Goal: Task Accomplishment & Management: Use online tool/utility

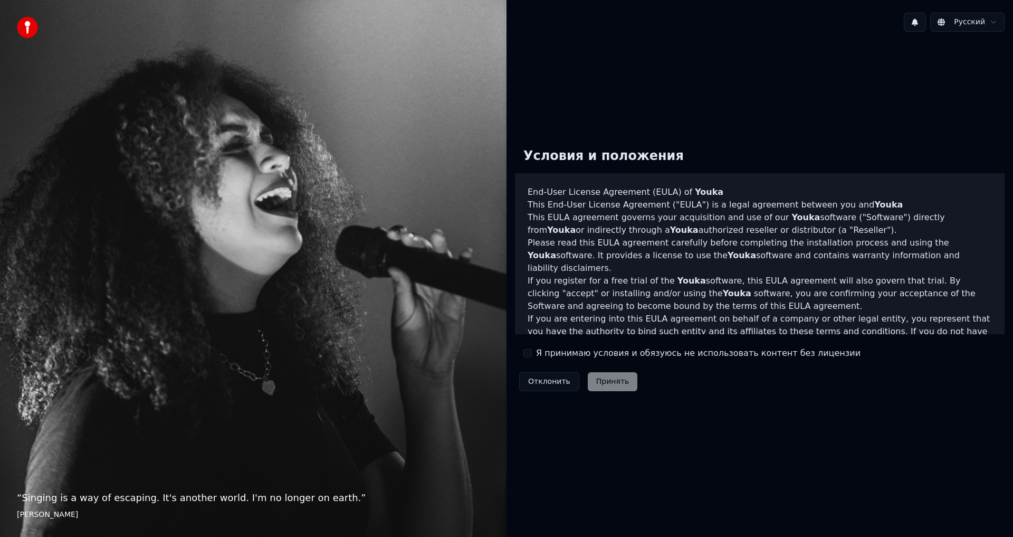
click at [531, 360] on div "Условия и положения End-User License Agreement (EULA) of Youka This End-User Li…" at bounding box center [760, 267] width 490 height 256
click at [529, 355] on button "Я принимаю условия и обязуюсь не использовать контент без лицензии" at bounding box center [527, 353] width 8 height 8
click at [612, 444] on div "Условия и положения End-User License Agreement (EULA) of Youka This End-User Li…" at bounding box center [759, 267] width 506 height 454
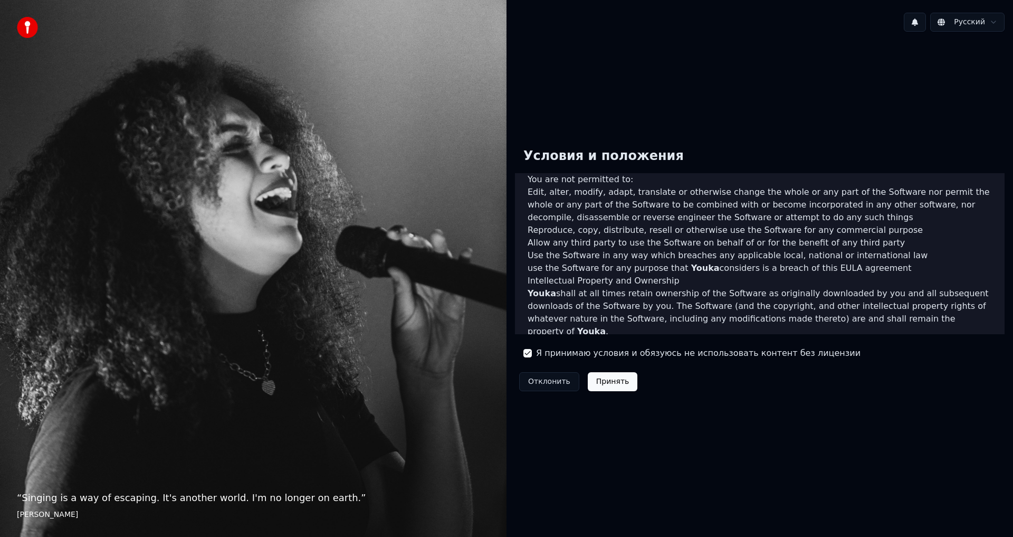
scroll to position [421, 0]
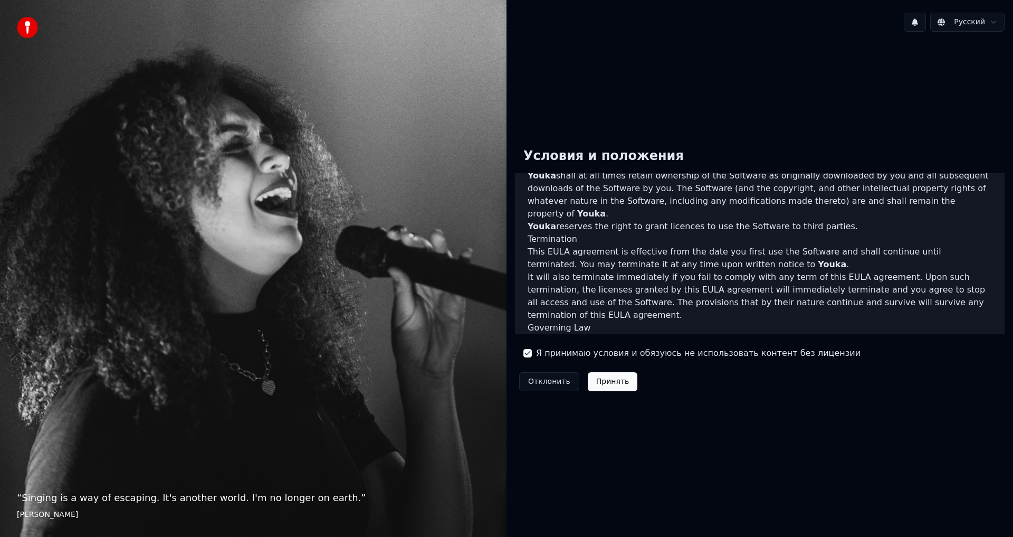
click at [540, 355] on label "Я принимаю условия и обязуюсь не использовать контент без лицензии" at bounding box center [698, 353] width 324 height 13
click at [532, 355] on button "Я принимаю условия и обязуюсь не использовать контент без лицензии" at bounding box center [527, 353] width 8 height 8
drag, startPoint x: 614, startPoint y: 387, endPoint x: 593, endPoint y: 379, distance: 21.6
click at [612, 387] on div "Отклонить Принять" at bounding box center [578, 381] width 127 height 27
drag, startPoint x: 535, startPoint y: 355, endPoint x: 548, endPoint y: 366, distance: 16.9
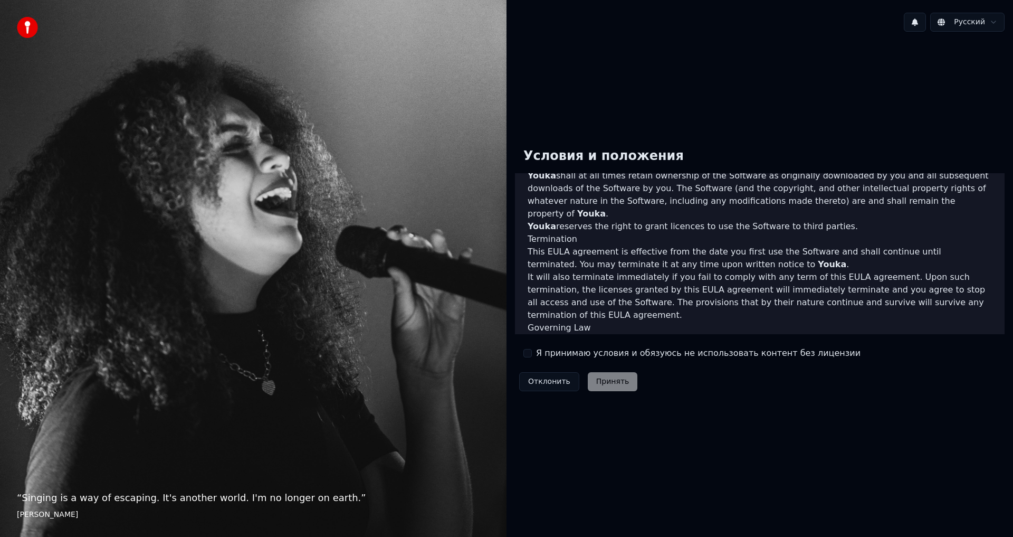
click at [535, 355] on div "Я принимаю условия и обязуюсь не использовать контент без лицензии" at bounding box center [691, 353] width 337 height 13
click at [530, 352] on button "Я принимаю условия и обязуюсь не использовать контент без лицензии" at bounding box center [527, 353] width 8 height 8
click at [604, 385] on button "Принять" at bounding box center [613, 381] width 50 height 19
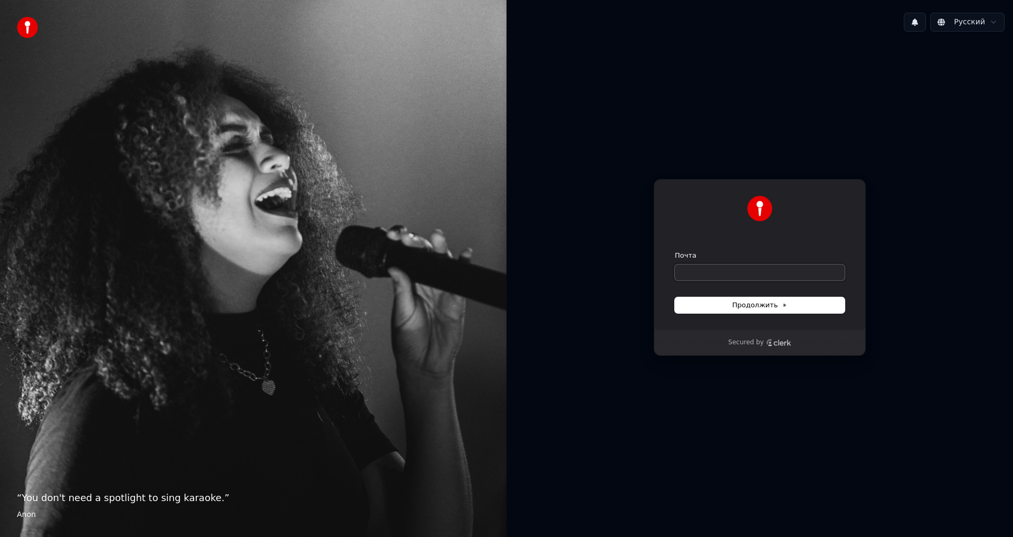
click at [727, 271] on input "Почта" at bounding box center [760, 272] width 170 height 16
click at [742, 301] on span "Продолжить" at bounding box center [759, 304] width 55 height 9
click at [717, 273] on input "Почта" at bounding box center [760, 272] width 170 height 16
type input "*"
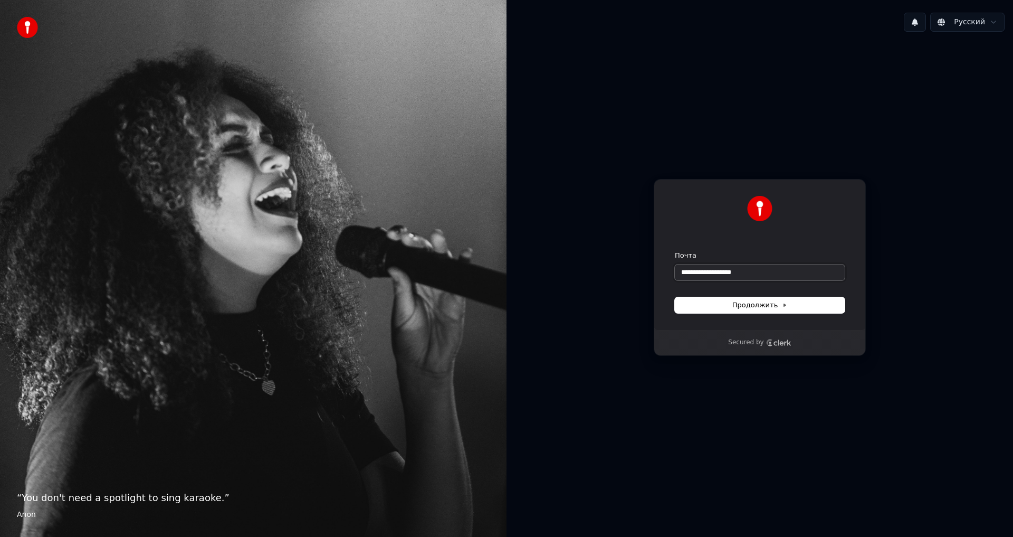
click at [685, 268] on input "**********" at bounding box center [760, 272] width 170 height 16
click at [721, 304] on button "Продолжить" at bounding box center [760, 305] width 170 height 16
type input "**********"
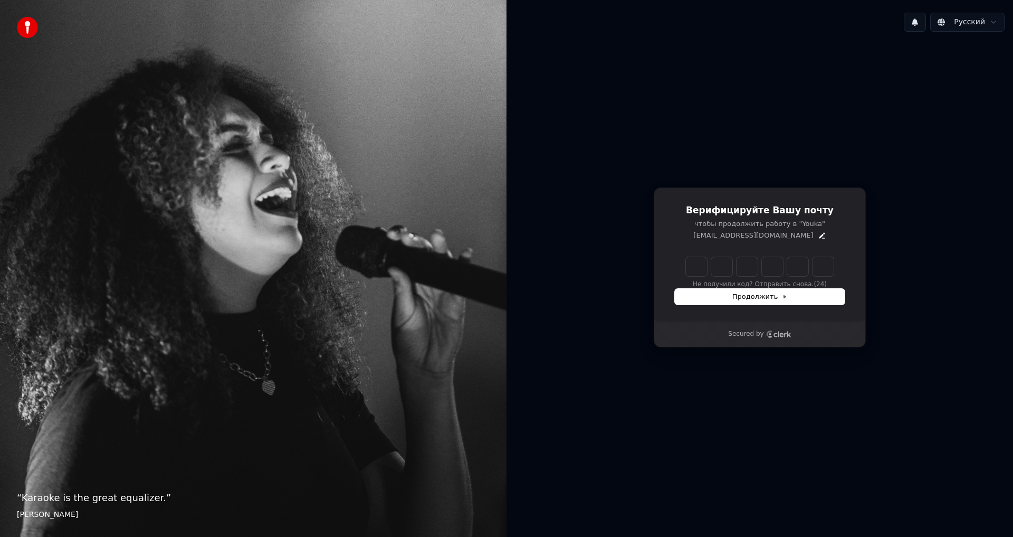
click at [695, 271] on input "Enter verification code" at bounding box center [760, 266] width 148 height 19
type input "******"
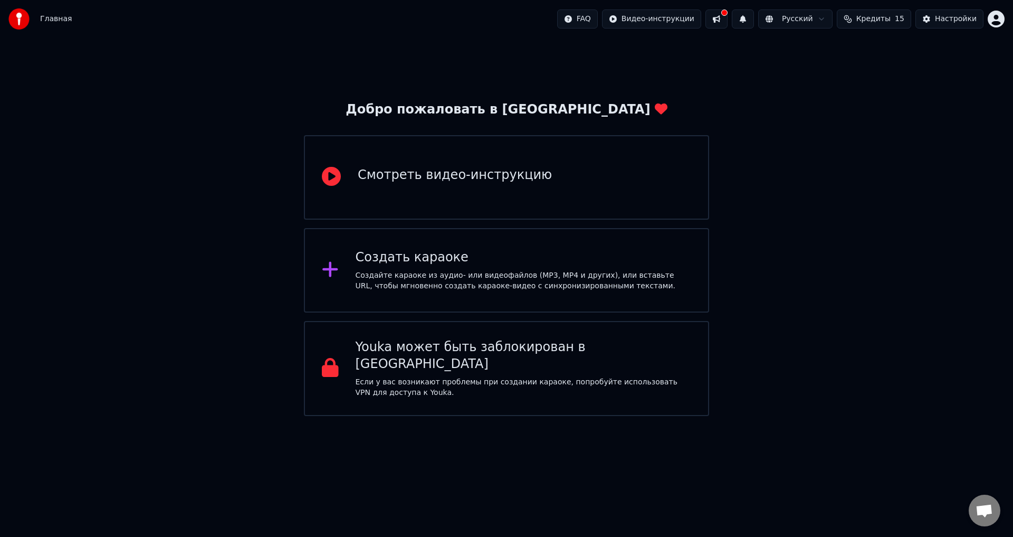
click at [245, 304] on div "Добро пожаловать в Youka Смотреть видео-инструкцию Создать караоке Создайте кар…" at bounding box center [506, 227] width 1013 height 378
click at [379, 262] on div "Создать караоке" at bounding box center [524, 257] width 336 height 17
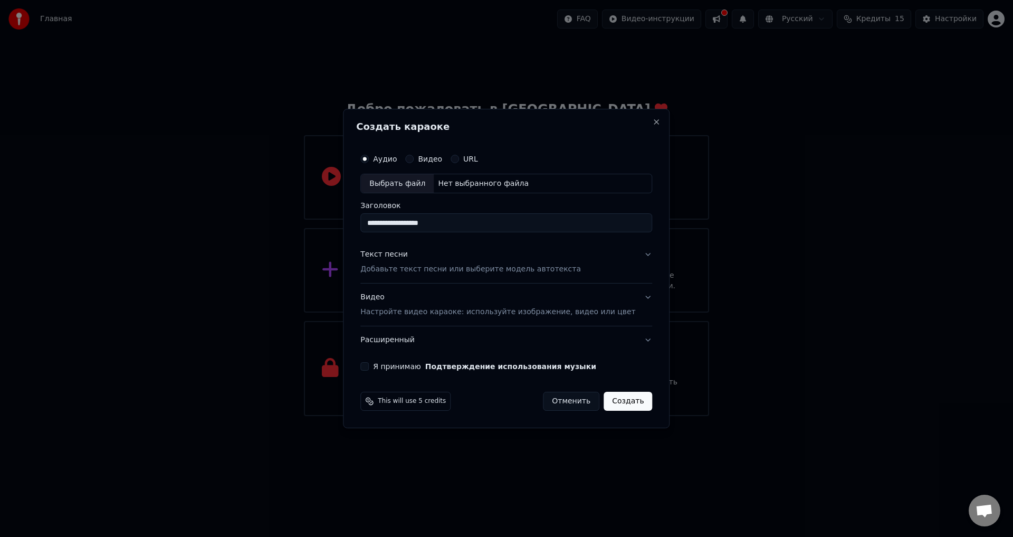
type input "**********"
click at [414, 158] on button "Видео" at bounding box center [409, 159] width 8 height 8
click at [369, 157] on button "Аудио" at bounding box center [364, 159] width 8 height 8
click at [402, 230] on input "Заголовок" at bounding box center [506, 223] width 292 height 19
click at [414, 159] on button "Видео" at bounding box center [409, 159] width 8 height 8
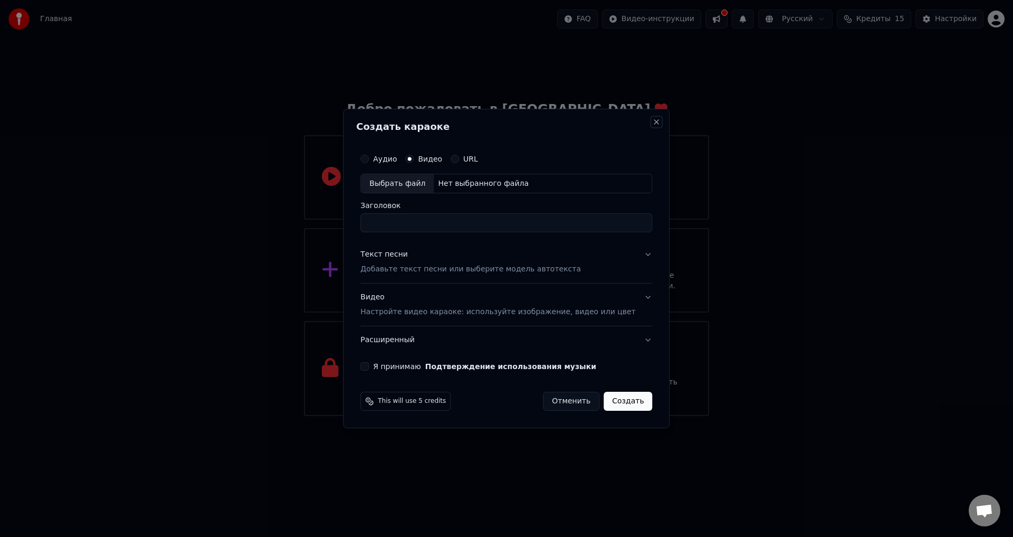
click at [653, 123] on button "Close" at bounding box center [657, 122] width 8 height 8
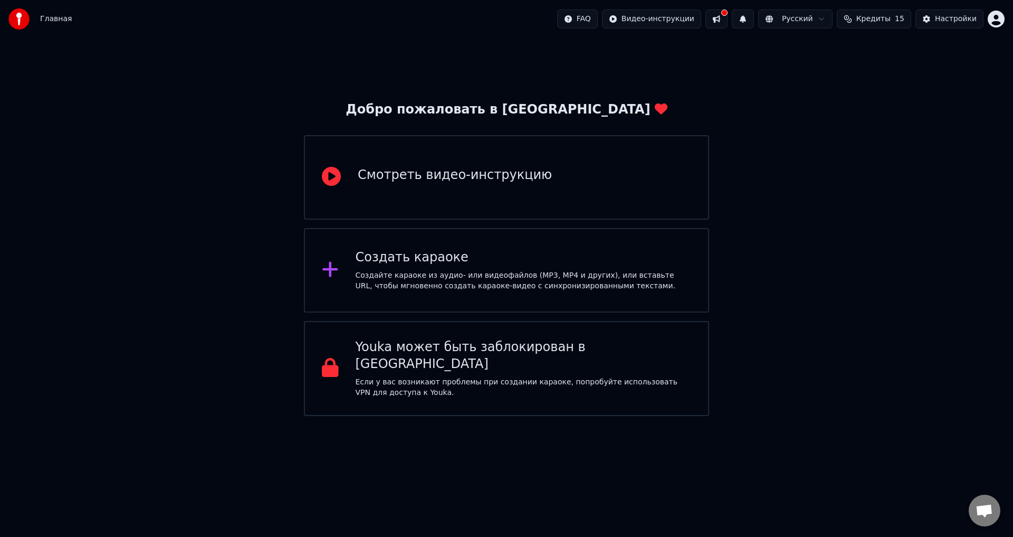
click at [400, 263] on div "Создать караоке" at bounding box center [524, 257] width 336 height 17
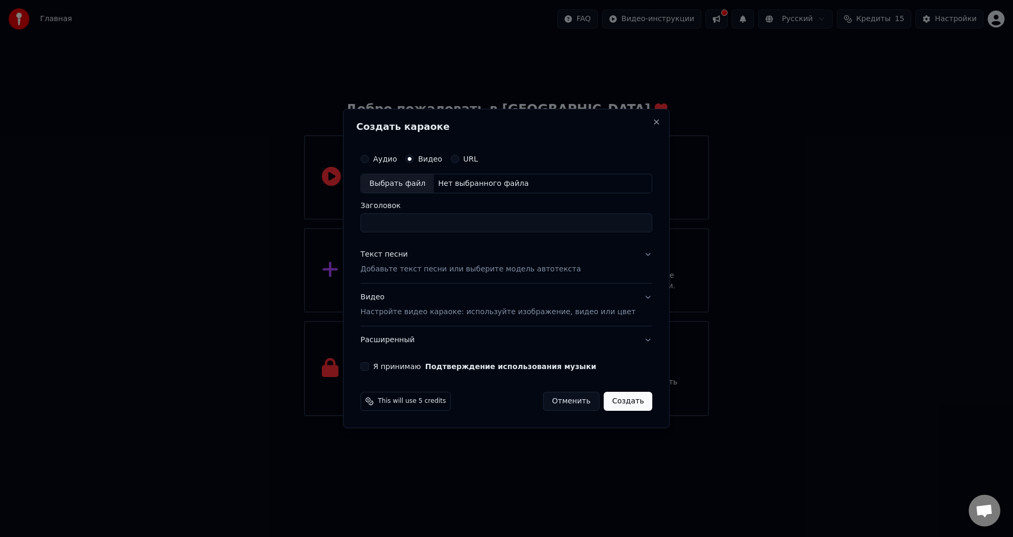
click at [388, 160] on div "Аудио" at bounding box center [378, 159] width 36 height 8
click at [386, 157] on div "Аудио" at bounding box center [378, 159] width 36 height 8
click at [369, 160] on button "Аудио" at bounding box center [364, 159] width 8 height 8
click at [413, 225] on input "Заголовок" at bounding box center [506, 223] width 292 height 19
click at [470, 183] on div "Нет выбранного файла" at bounding box center [483, 183] width 99 height 11
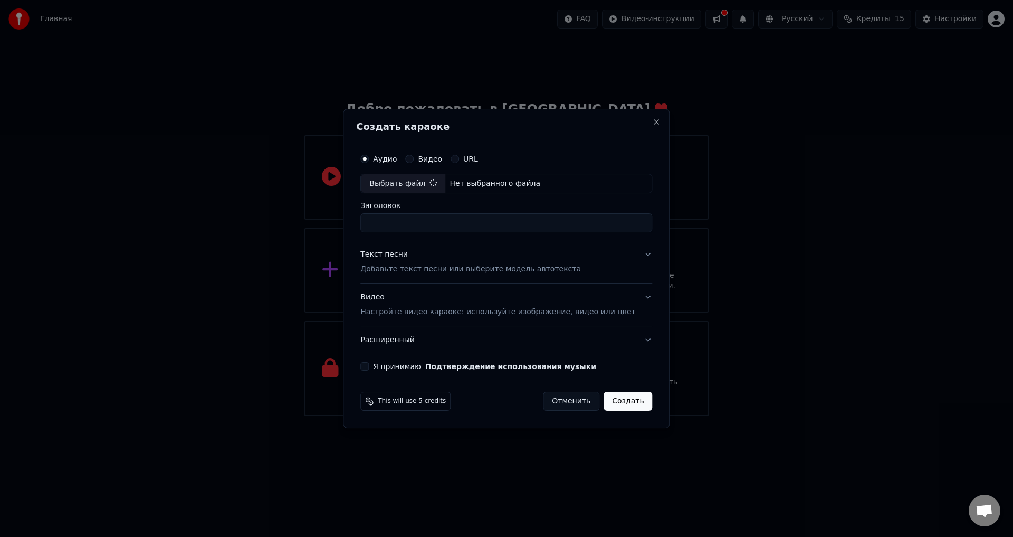
type input "**********"
click at [389, 256] on div "Текст песни" at bounding box center [383, 255] width 47 height 11
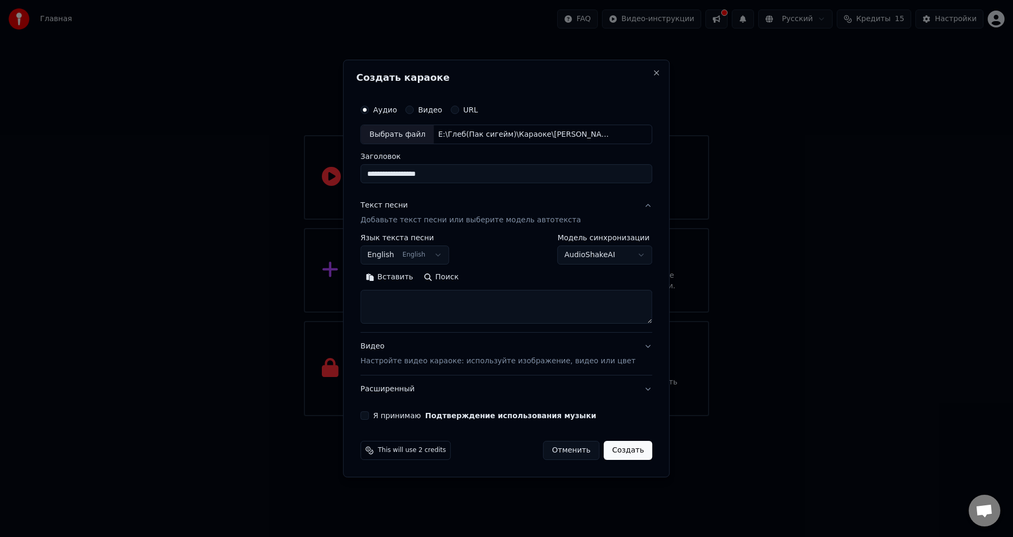
click at [409, 298] on textarea at bounding box center [506, 307] width 292 height 34
click at [408, 281] on button "Вставить" at bounding box center [389, 277] width 58 height 17
type textarea "**********"
click at [456, 280] on button "Очистить" at bounding box center [435, 277] width 59 height 17
click at [397, 301] on textarea at bounding box center [490, 307] width 261 height 34
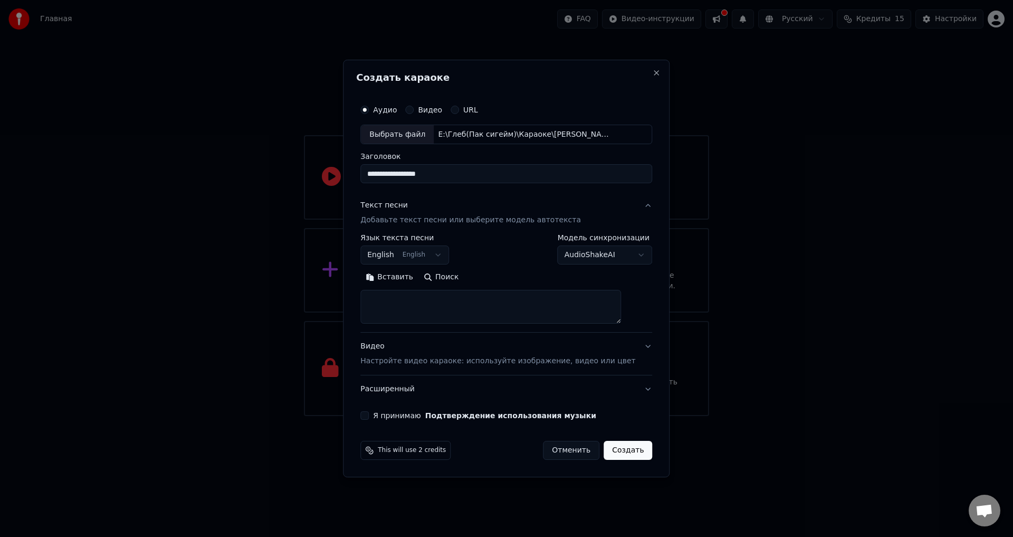
paste textarea "**********"
type textarea "**********"
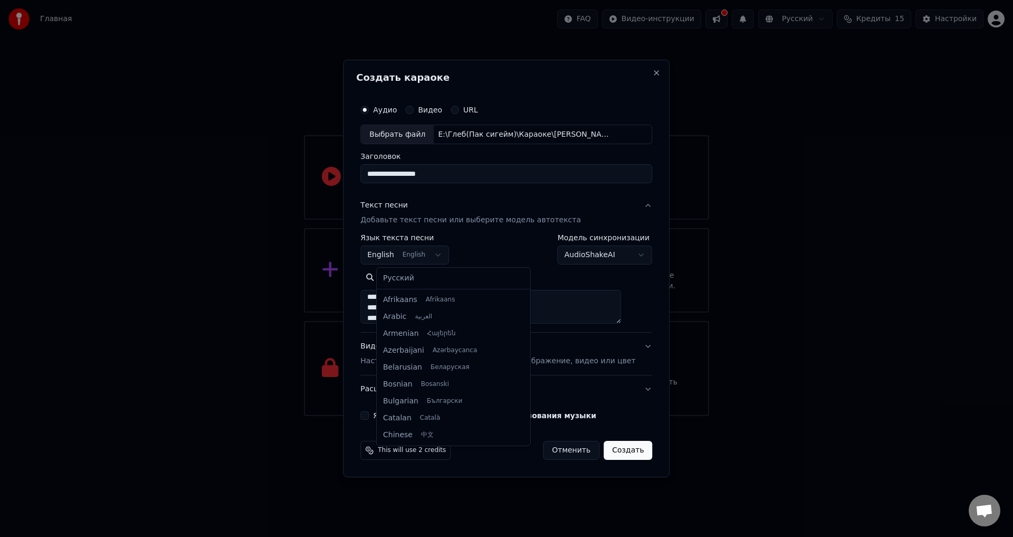
click at [425, 255] on body "**********" at bounding box center [506, 208] width 1013 height 416
click at [415, 253] on body "**********" at bounding box center [506, 208] width 1013 height 416
select select "**"
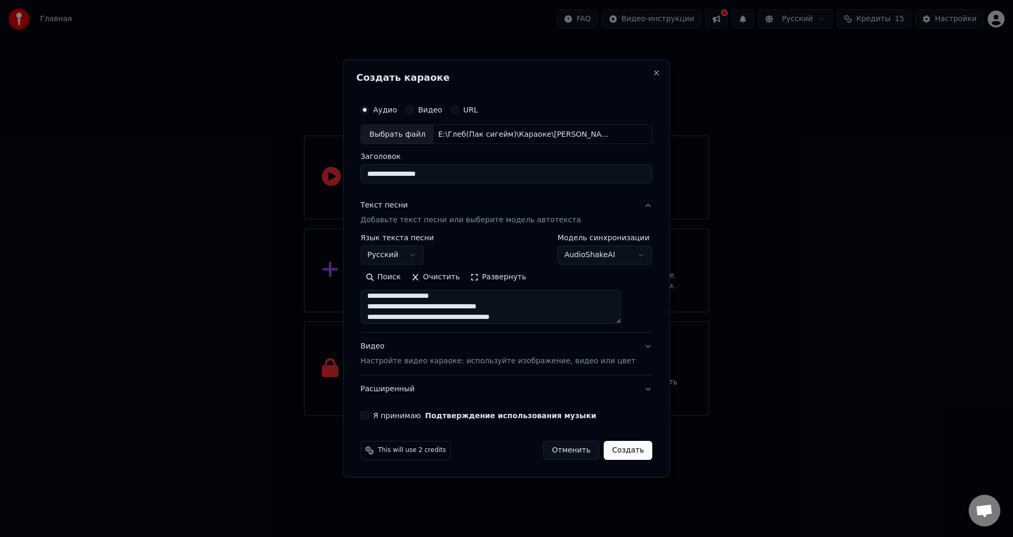
scroll to position [471, 0]
click at [369, 413] on button "Я принимаю Подтверждение использования музыки" at bounding box center [364, 415] width 8 height 8
click at [369, 415] on button "Я принимаю Подтверждение использования музыки" at bounding box center [364, 415] width 8 height 8
click at [415, 361] on p "Настройте видео караоке: используйте изображение, видео или цвет" at bounding box center [497, 361] width 275 height 11
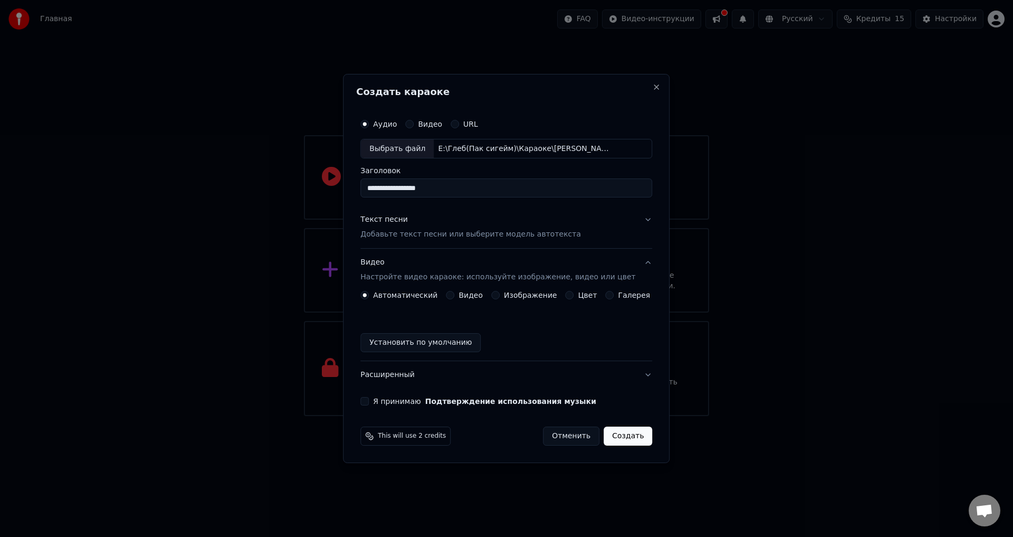
click at [416, 236] on p "Добавьте текст песни или выберите модель автотекста" at bounding box center [470, 234] width 221 height 11
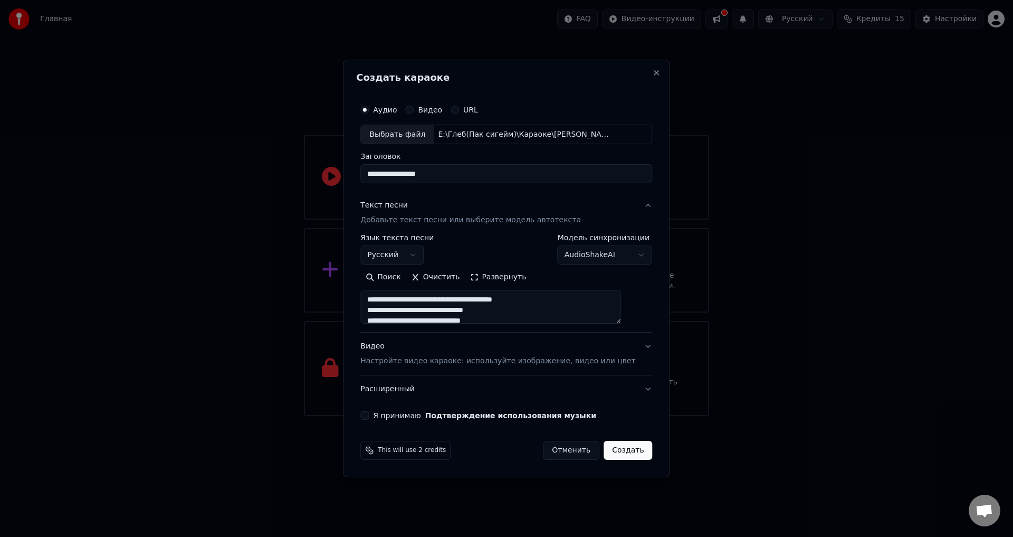
click at [424, 223] on p "Добавьте текст песни или выберите модель автотекста" at bounding box center [470, 220] width 221 height 11
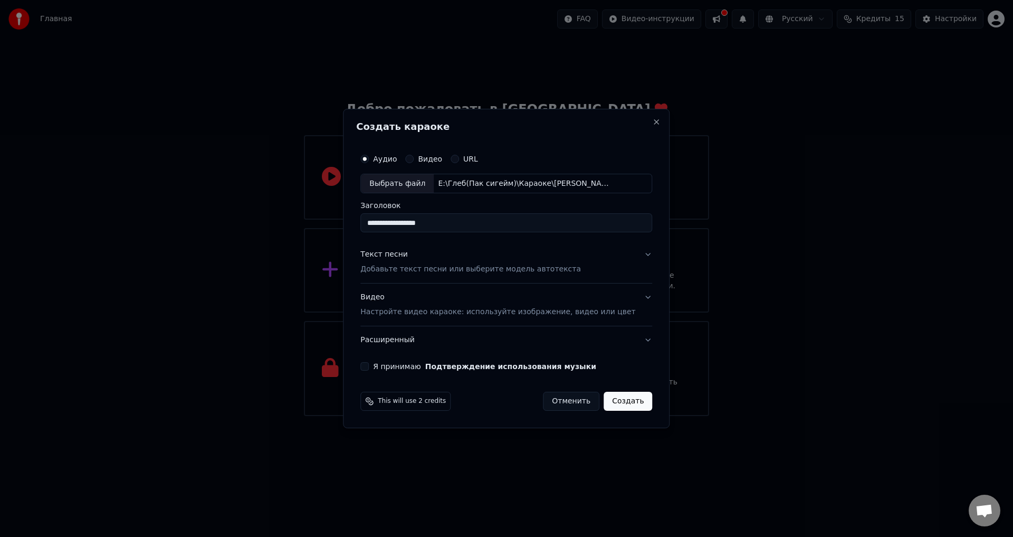
click at [414, 311] on p "Настройте видео караоке: используйте изображение, видео или цвет" at bounding box center [497, 311] width 275 height 11
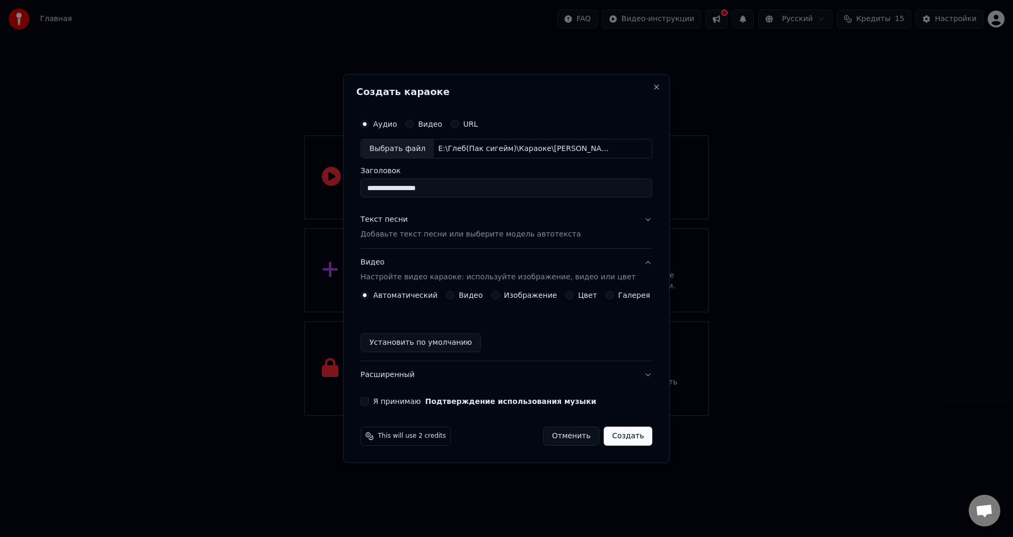
click at [454, 295] on button "Видео" at bounding box center [450, 295] width 8 height 8
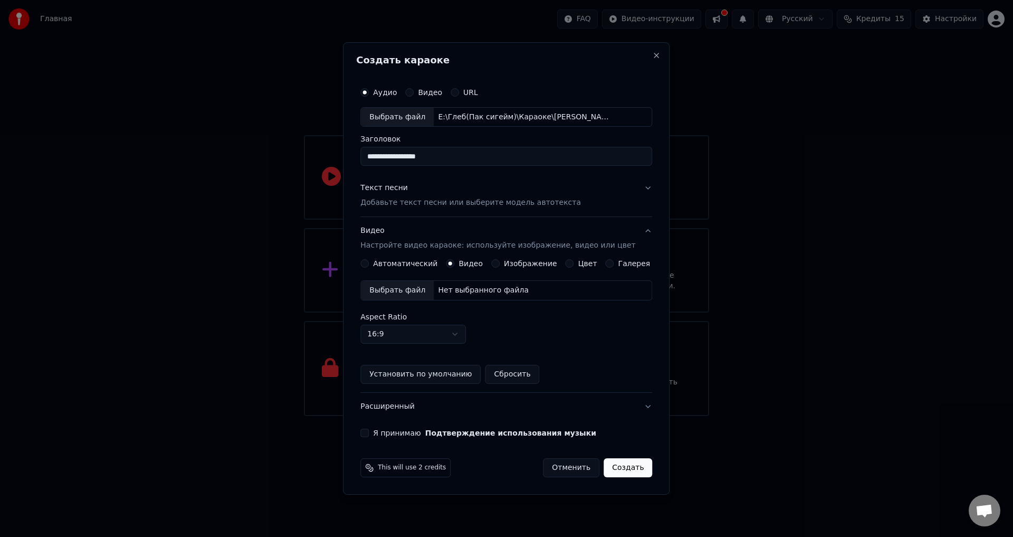
click at [500, 263] on button "Изображение" at bounding box center [495, 263] width 8 height 8
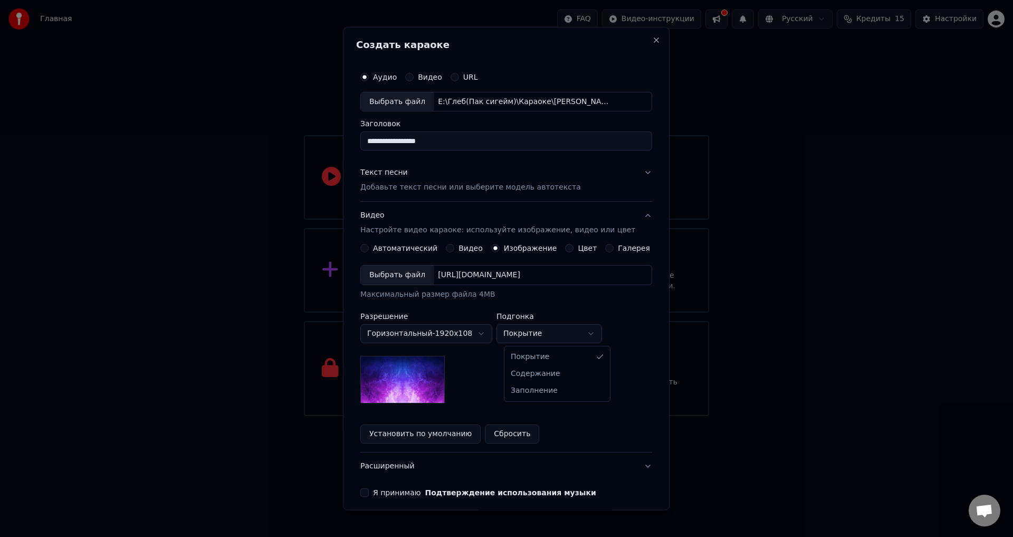
click at [518, 332] on body "**********" at bounding box center [506, 208] width 1013 height 416
click at [519, 332] on body "**********" at bounding box center [506, 208] width 1013 height 416
select select "*****"
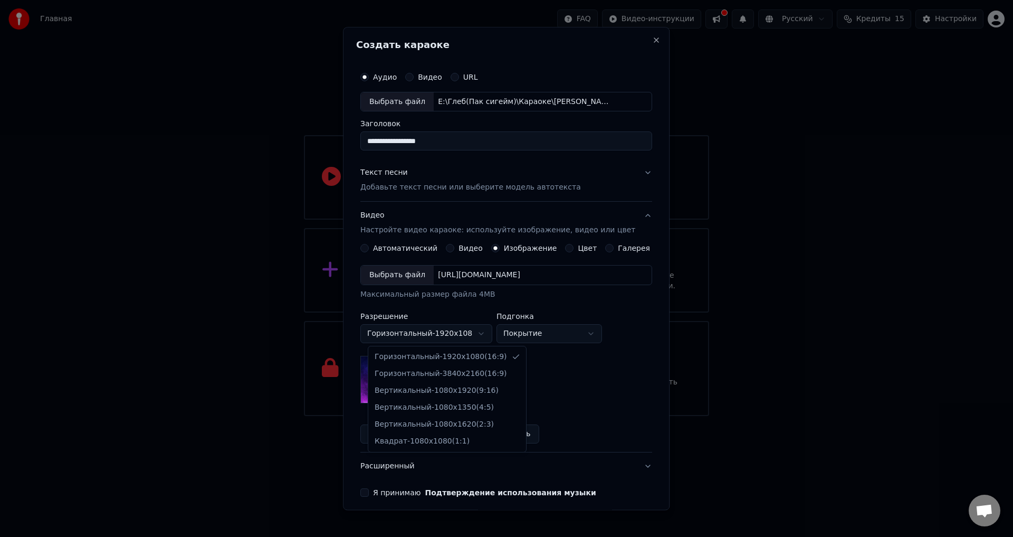
click at [449, 334] on body "**********" at bounding box center [506, 208] width 1013 height 416
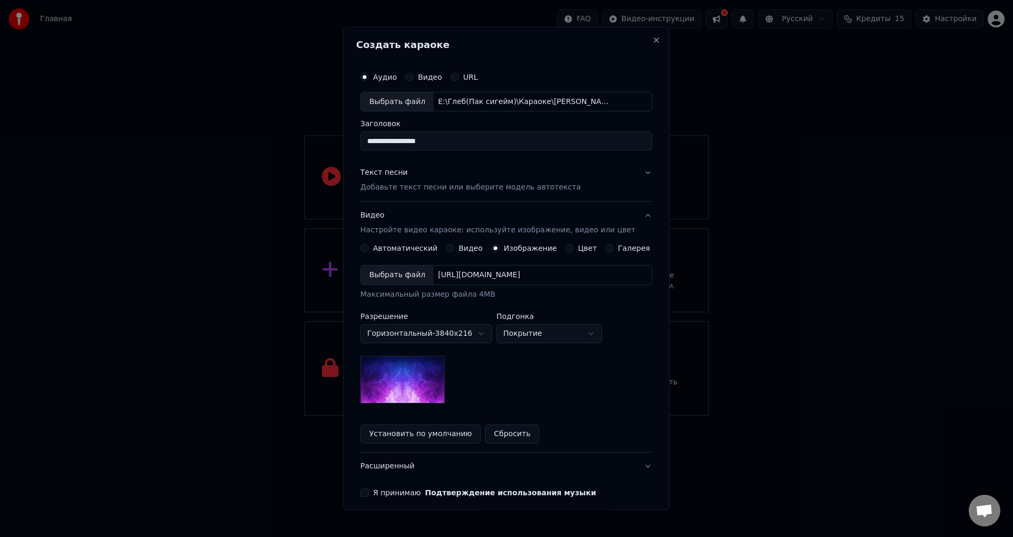
click at [444, 333] on body "**********" at bounding box center [506, 208] width 1013 height 416
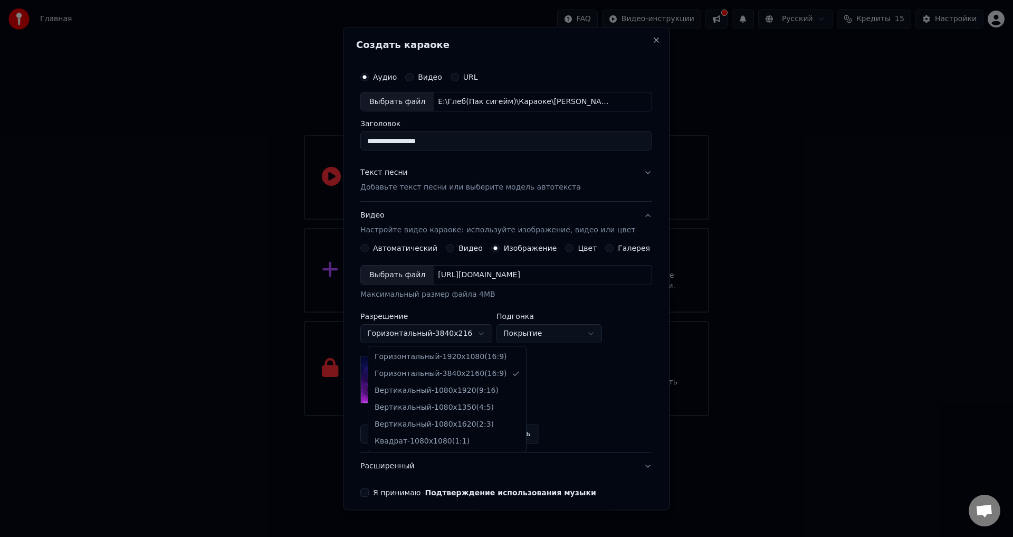
select select "*********"
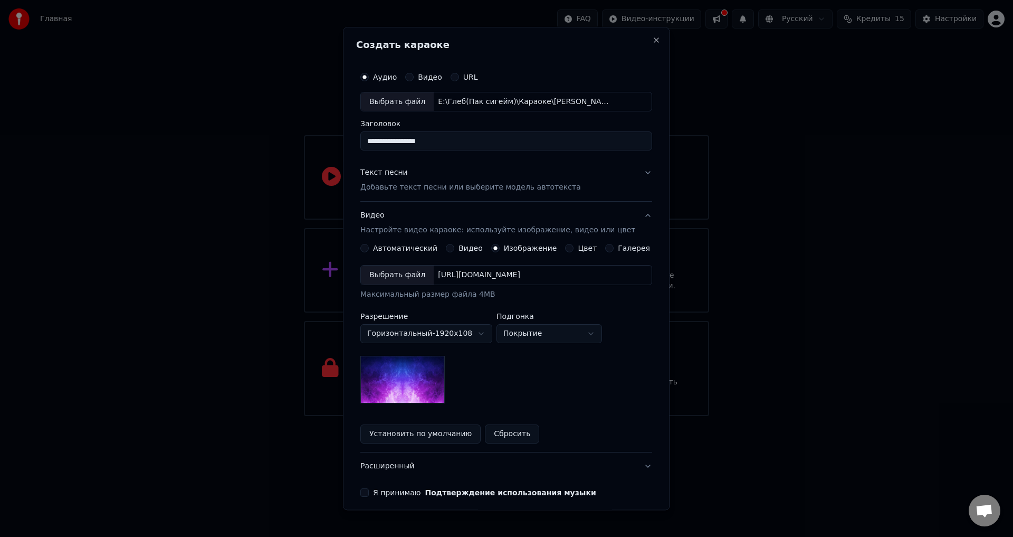
click at [453, 252] on button "Видео" at bounding box center [450, 248] width 8 height 8
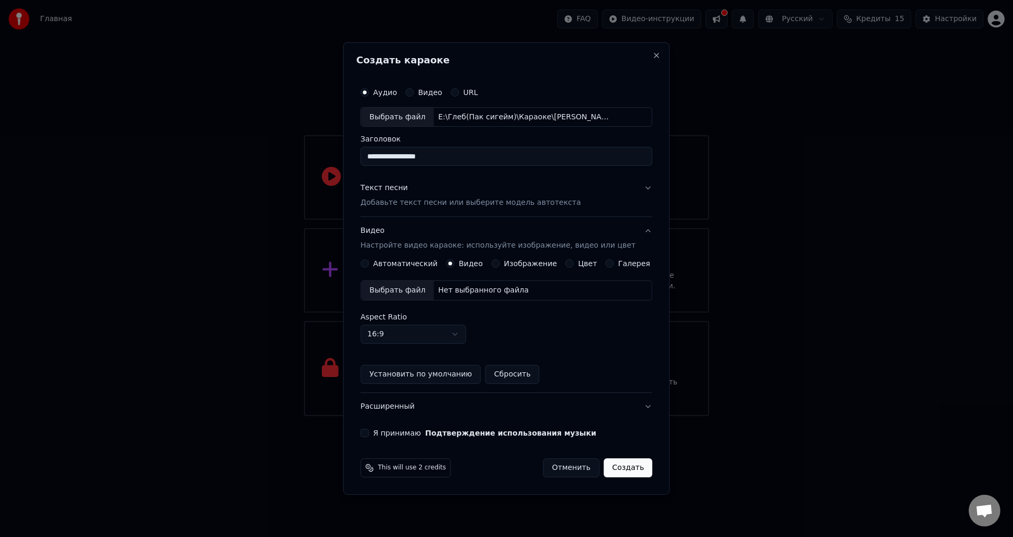
click at [500, 265] on button "Изображение" at bounding box center [495, 263] width 8 height 8
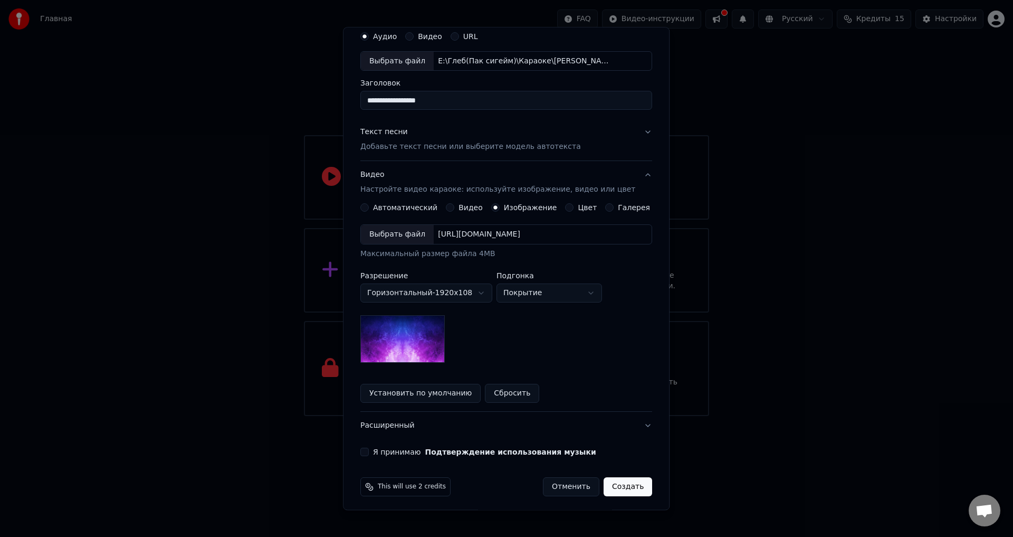
scroll to position [44, 0]
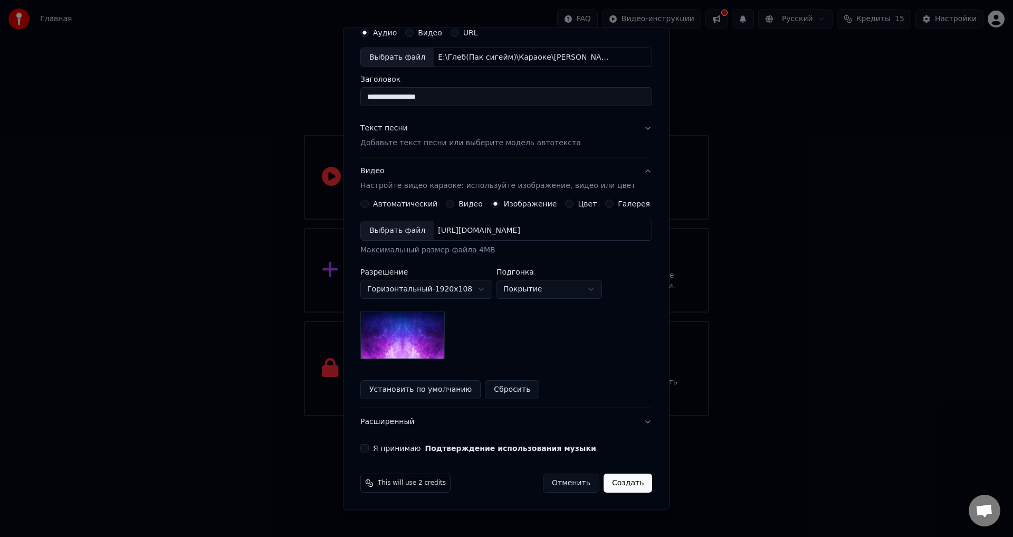
click at [610, 483] on button "Создать" at bounding box center [627, 483] width 49 height 19
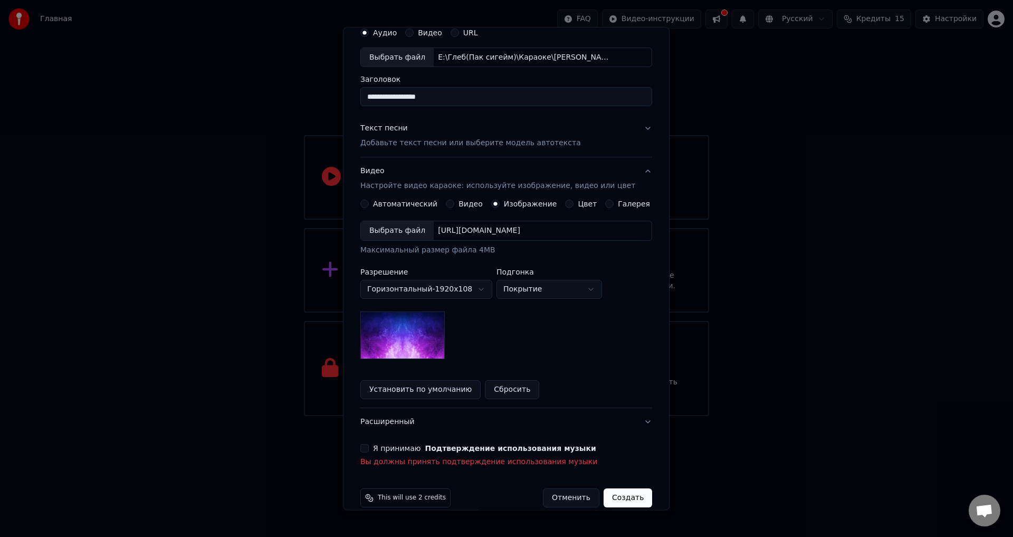
click at [369, 448] on button "Я принимаю Подтверждение использования музыки" at bounding box center [364, 448] width 8 height 8
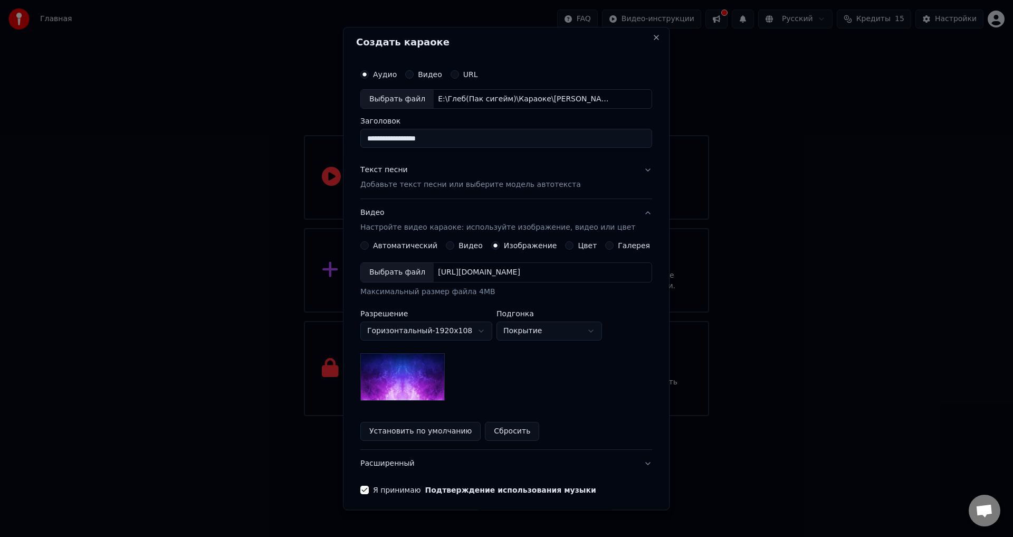
scroll to position [0, 0]
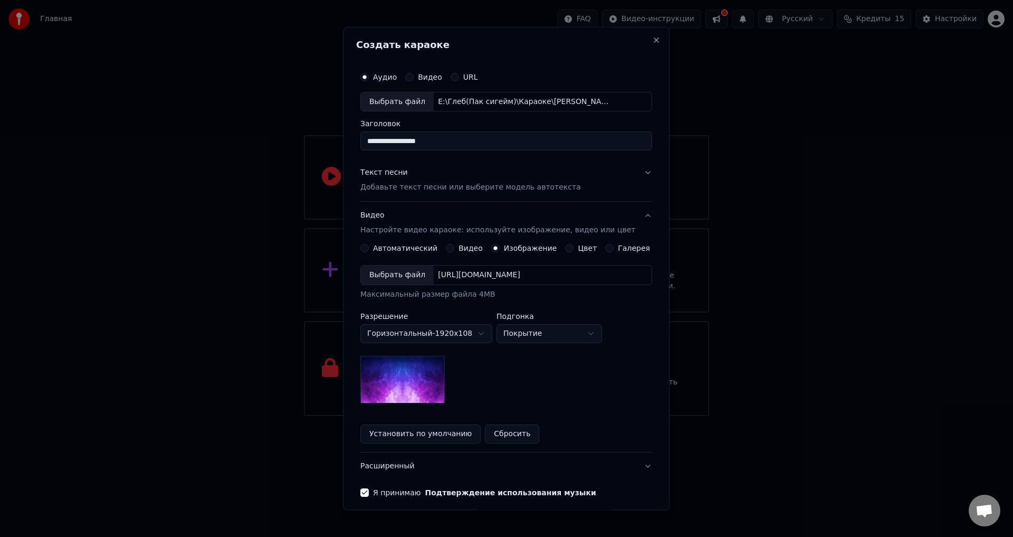
click at [465, 184] on p "Добавьте текст песни или выберите модель автотекста" at bounding box center [470, 188] width 221 height 11
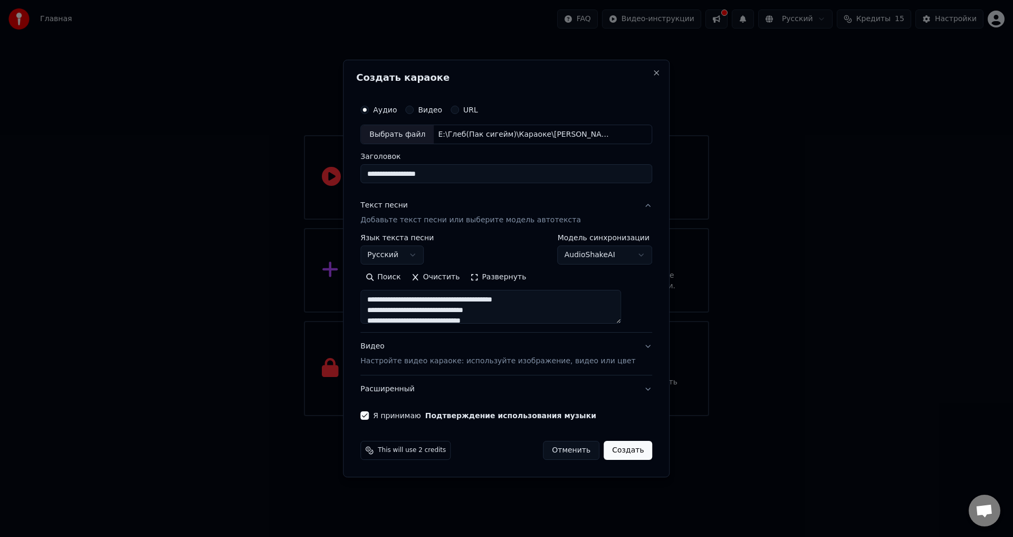
click at [471, 212] on div "Текст песни Добавьте текст песни или выберите модель автотекста" at bounding box center [470, 212] width 221 height 25
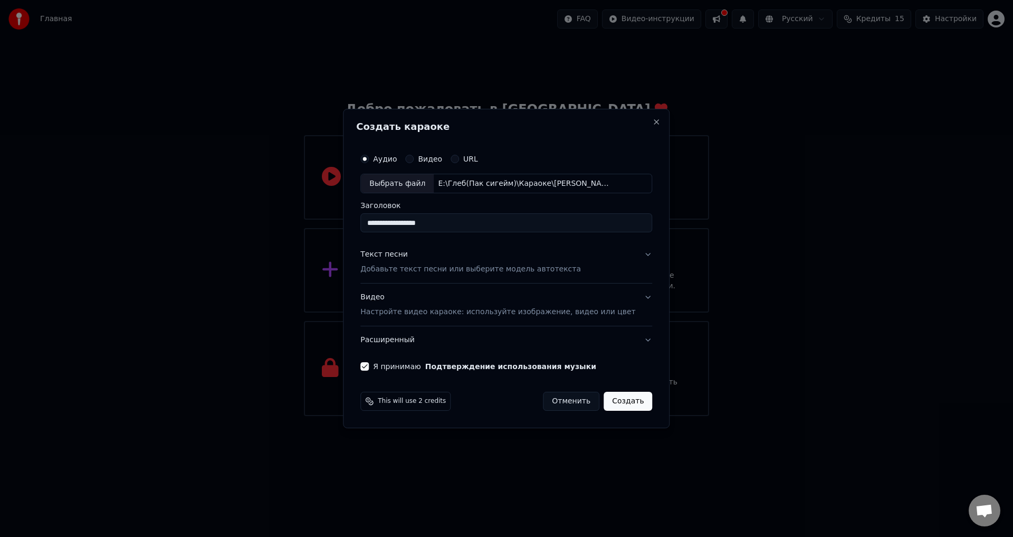
click at [615, 403] on button "Создать" at bounding box center [627, 400] width 49 height 19
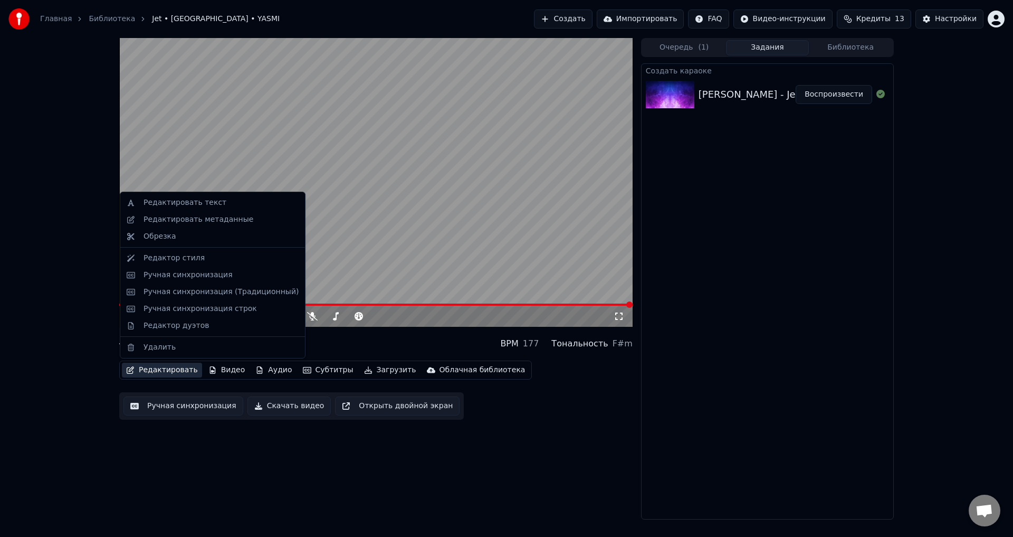
click at [157, 369] on button "Редактировать" at bounding box center [162, 369] width 80 height 15
click at [175, 208] on div "Редактировать текст" at bounding box center [212, 202] width 180 height 17
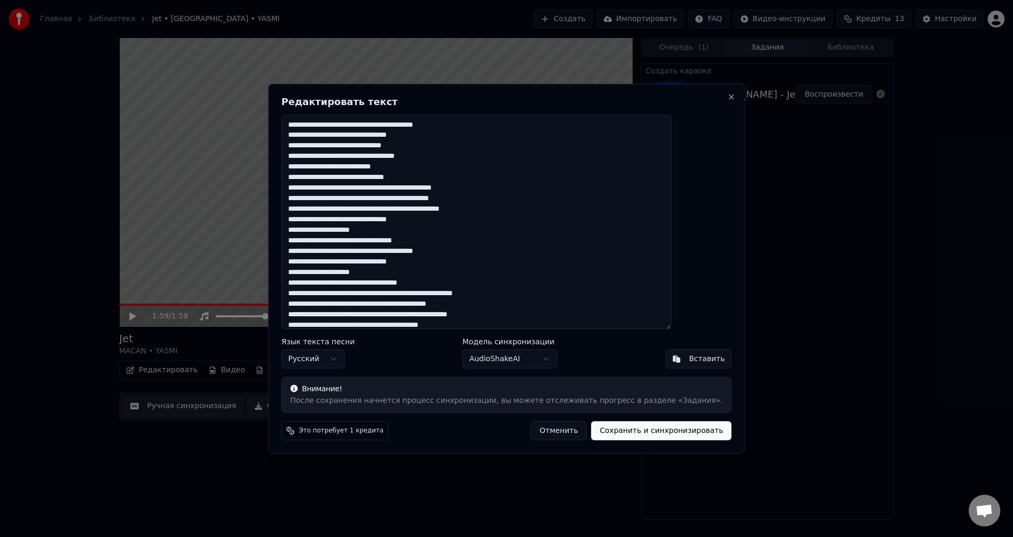
click at [470, 157] on textarea at bounding box center [476, 221] width 390 height 215
drag, startPoint x: 470, startPoint y: 157, endPoint x: 444, endPoint y: 160, distance: 26.0
click at [444, 160] on textarea at bounding box center [476, 221] width 390 height 215
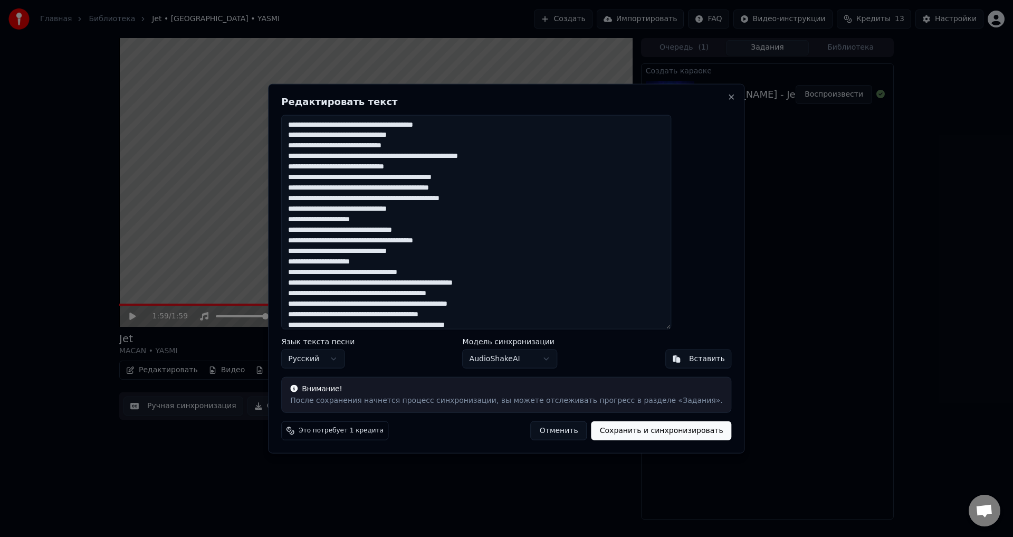
drag, startPoint x: 449, startPoint y: 146, endPoint x: 436, endPoint y: 148, distance: 13.4
click at [436, 148] on textarea at bounding box center [476, 221] width 390 height 215
click at [443, 156] on textarea at bounding box center [476, 221] width 390 height 215
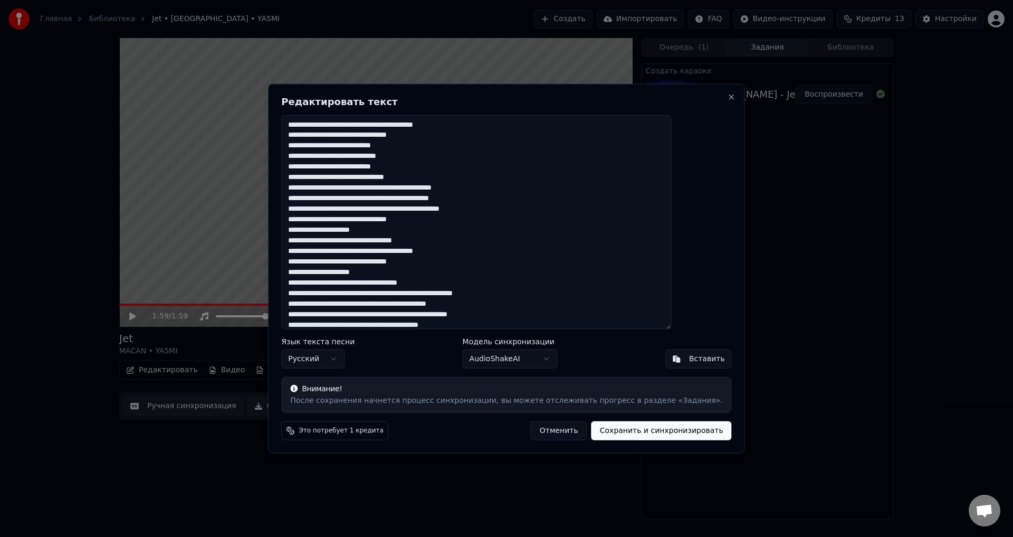
drag, startPoint x: 391, startPoint y: 229, endPoint x: 368, endPoint y: 233, distance: 23.0
click at [368, 233] on textarea at bounding box center [476, 221] width 390 height 215
drag, startPoint x: 391, startPoint y: 272, endPoint x: 367, endPoint y: 274, distance: 24.3
click at [367, 274] on textarea at bounding box center [476, 221] width 390 height 215
click at [353, 295] on textarea at bounding box center [476, 221] width 390 height 215
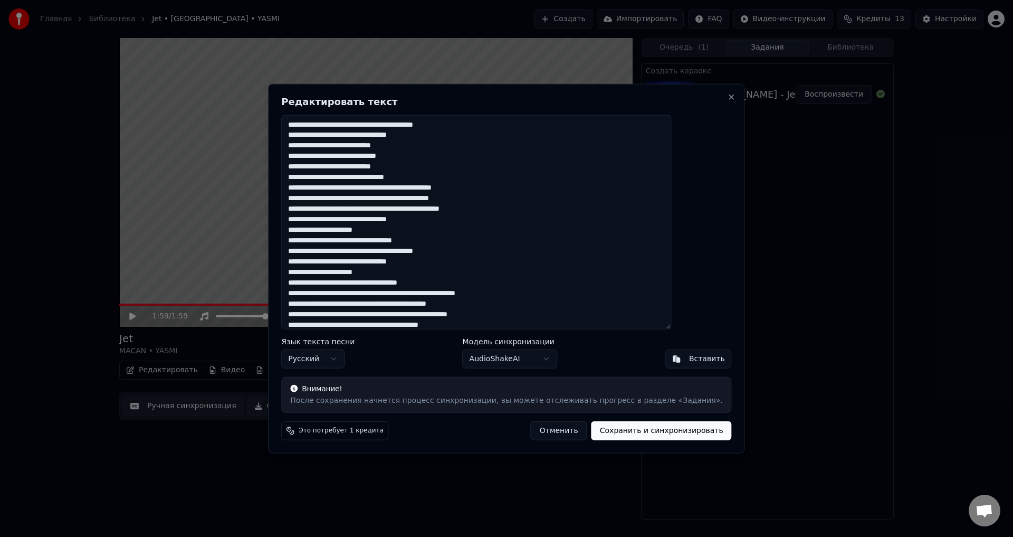
click at [356, 252] on textarea at bounding box center [476, 221] width 390 height 215
drag, startPoint x: 450, startPoint y: 135, endPoint x: 426, endPoint y: 136, distance: 24.3
click at [426, 136] on textarea at bounding box center [476, 221] width 390 height 215
drag, startPoint x: 499, startPoint y: 126, endPoint x: 474, endPoint y: 127, distance: 24.3
click at [474, 127] on textarea at bounding box center [476, 221] width 390 height 215
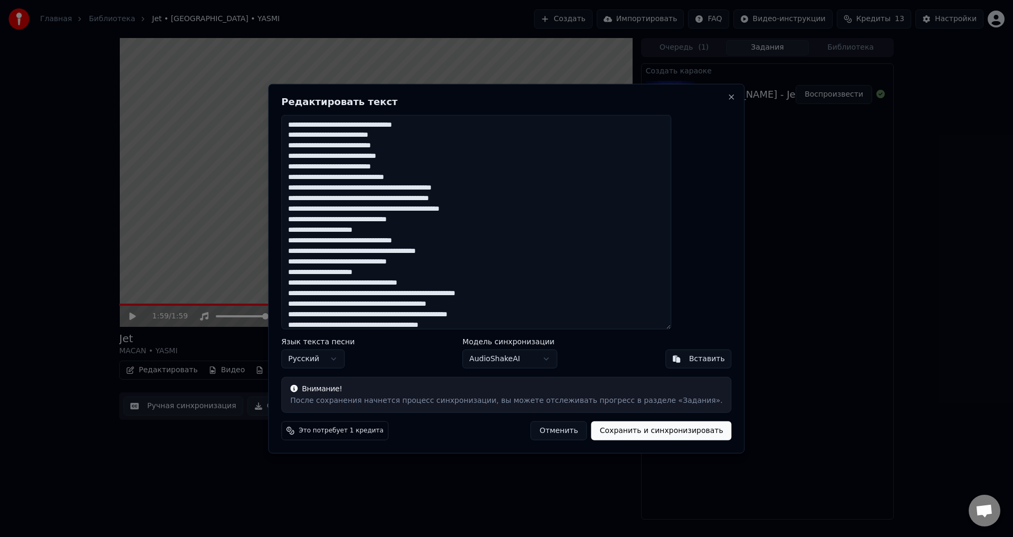
click at [340, 180] on textarea at bounding box center [476, 221] width 390 height 215
click at [385, 181] on textarea at bounding box center [476, 221] width 390 height 215
click at [449, 244] on textarea at bounding box center [476, 221] width 390 height 215
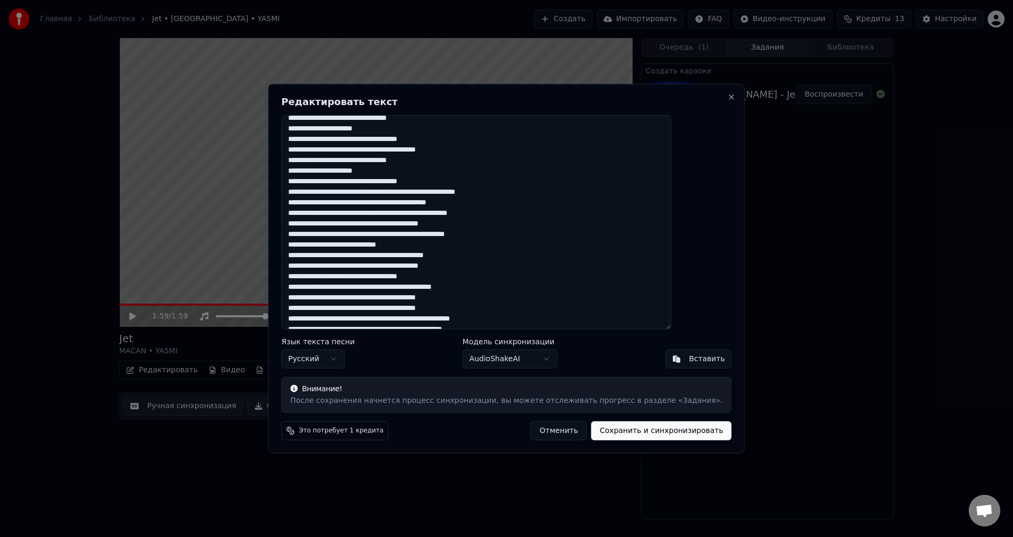
scroll to position [106, 0]
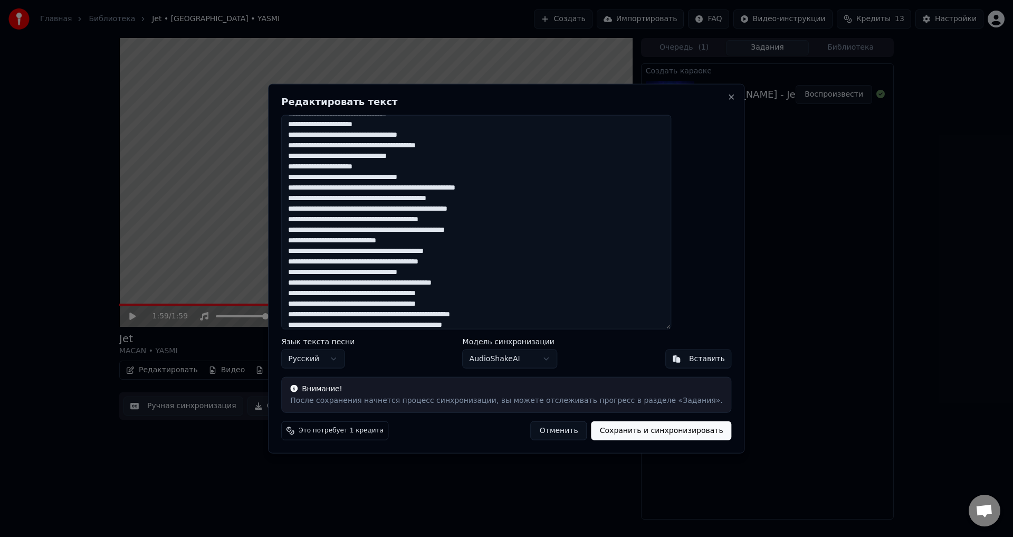
click at [502, 221] on textarea at bounding box center [476, 221] width 390 height 215
drag, startPoint x: 371, startPoint y: 232, endPoint x: 325, endPoint y: 235, distance: 46.0
click at [325, 235] on textarea at bounding box center [476, 221] width 390 height 215
click at [338, 241] on textarea at bounding box center [476, 221] width 390 height 215
click at [357, 262] on textarea at bounding box center [476, 221] width 390 height 215
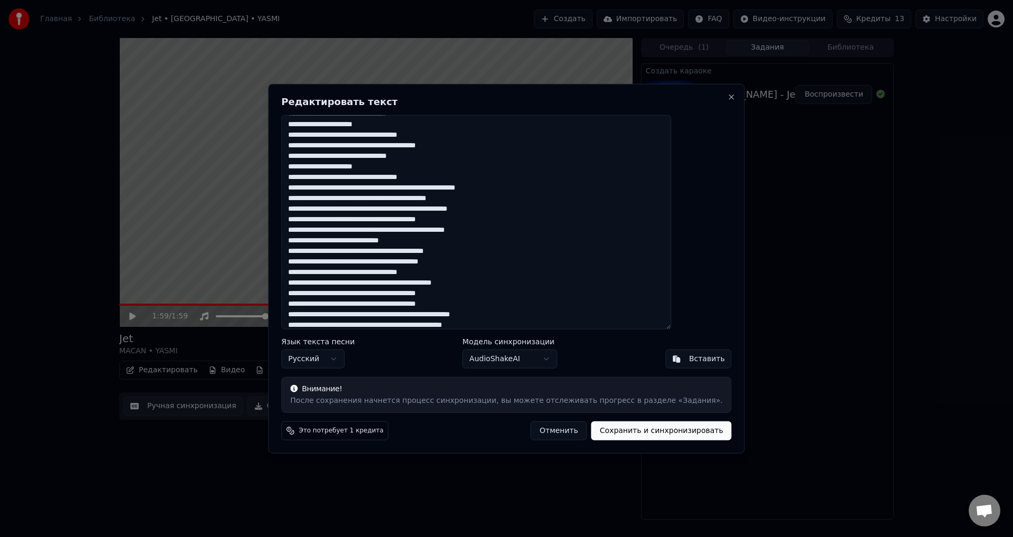
click at [360, 264] on textarea at bounding box center [476, 221] width 390 height 215
click at [465, 295] on textarea at bounding box center [476, 221] width 390 height 215
drag, startPoint x: 448, startPoint y: 306, endPoint x: 404, endPoint y: 306, distance: 43.8
click at [404, 306] on textarea at bounding box center [476, 221] width 390 height 215
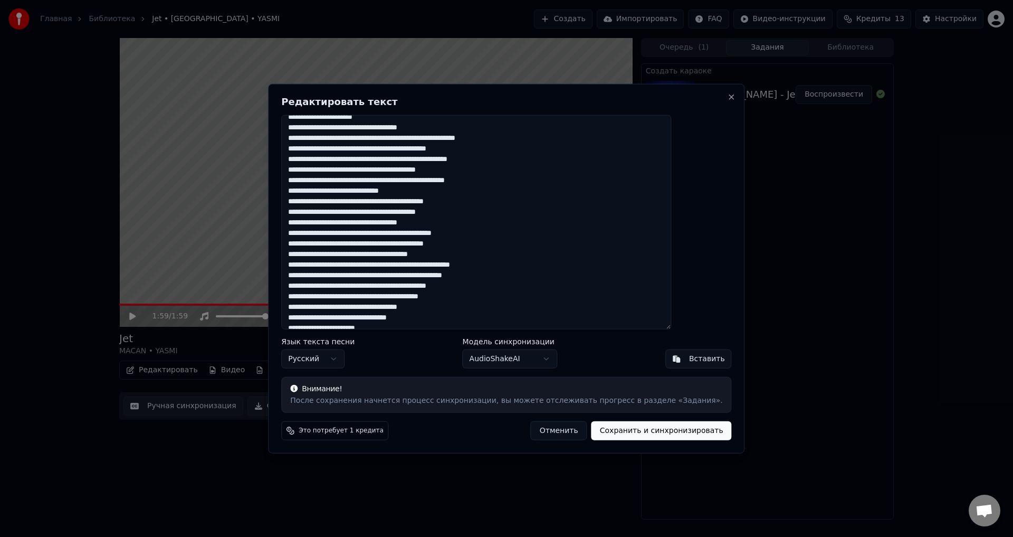
scroll to position [158, 0]
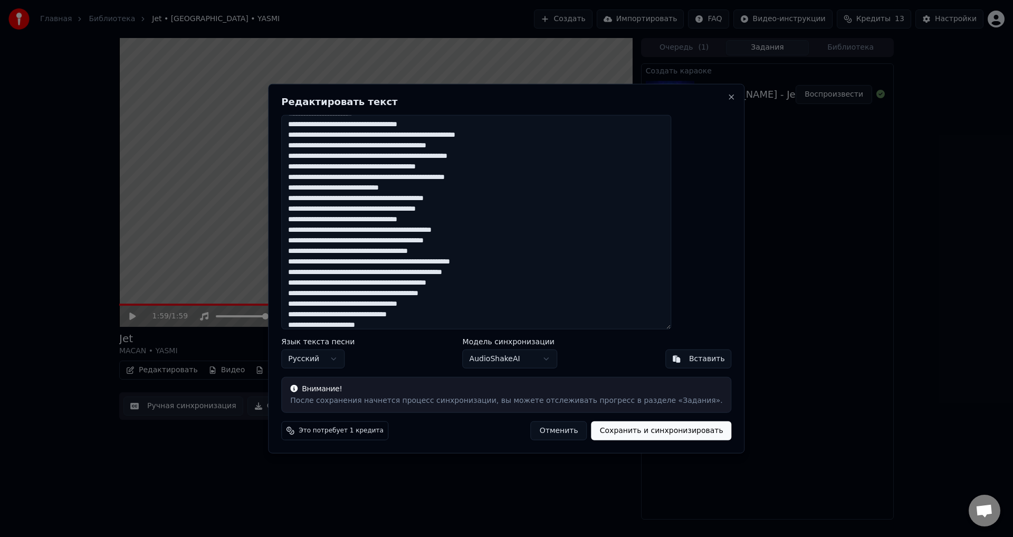
drag, startPoint x: 535, startPoint y: 263, endPoint x: 473, endPoint y: 265, distance: 61.8
click at [473, 265] on textarea at bounding box center [476, 221] width 390 height 215
drag, startPoint x: 382, startPoint y: 273, endPoint x: 320, endPoint y: 275, distance: 62.3
click at [320, 275] on textarea at bounding box center [476, 221] width 390 height 215
click at [382, 294] on textarea at bounding box center [476, 221] width 390 height 215
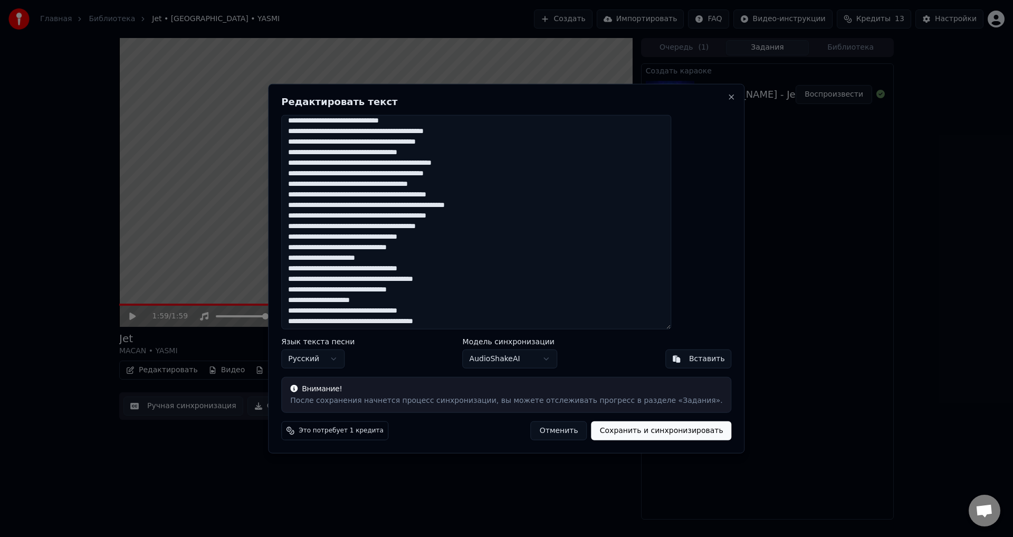
scroll to position [227, 0]
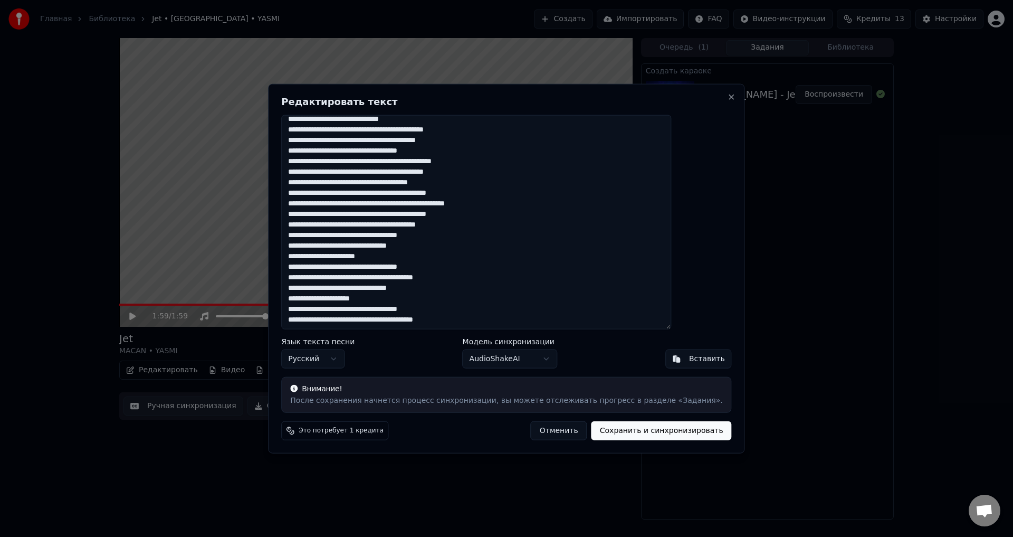
drag, startPoint x: 399, startPoint y: 257, endPoint x: 376, endPoint y: 259, distance: 22.8
click at [376, 259] on textarea at bounding box center [476, 221] width 390 height 215
click at [359, 279] on textarea at bounding box center [476, 221] width 390 height 215
click at [391, 300] on textarea at bounding box center [476, 221] width 390 height 215
click at [358, 321] on textarea at bounding box center [476, 221] width 390 height 215
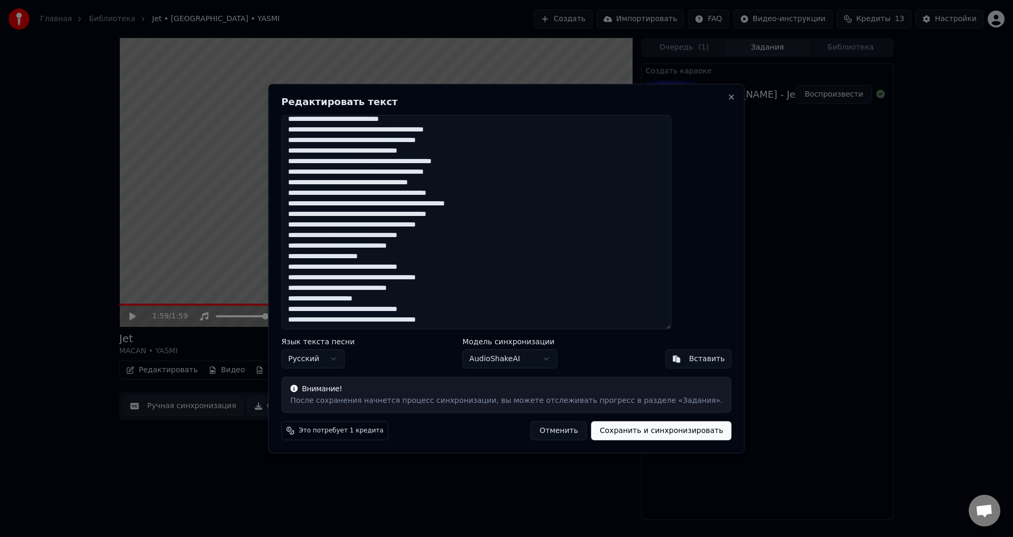
drag, startPoint x: 494, startPoint y: 321, endPoint x: 462, endPoint y: 322, distance: 32.2
click at [462, 322] on textarea at bounding box center [476, 221] width 390 height 215
drag, startPoint x: 474, startPoint y: 310, endPoint x: 459, endPoint y: 314, distance: 15.2
click at [459, 314] on textarea at bounding box center [476, 221] width 390 height 215
click at [402, 300] on textarea at bounding box center [476, 221] width 390 height 215
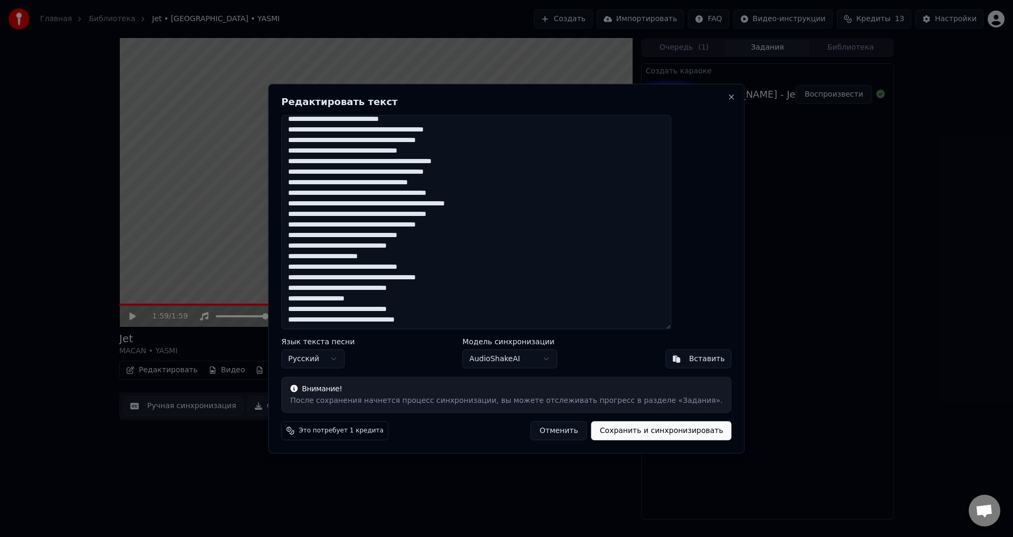
click at [451, 289] on textarea at bounding box center [476, 221] width 390 height 215
click at [390, 288] on textarea at bounding box center [476, 221] width 390 height 215
drag, startPoint x: 473, startPoint y: 267, endPoint x: 459, endPoint y: 269, distance: 13.8
click at [459, 269] on textarea at bounding box center [476, 221] width 390 height 215
drag, startPoint x: 484, startPoint y: 279, endPoint x: 461, endPoint y: 281, distance: 23.3
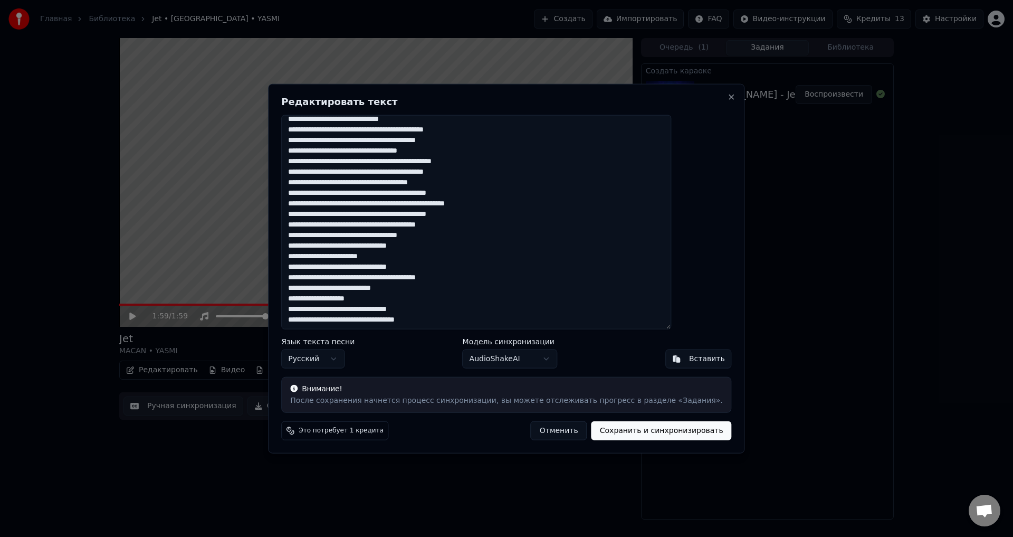
click at [461, 281] on textarea at bounding box center [476, 221] width 390 height 215
drag, startPoint x: 409, startPoint y: 258, endPoint x: 403, endPoint y: 261, distance: 7.2
click at [403, 261] on textarea at bounding box center [476, 221] width 390 height 215
drag, startPoint x: 448, startPoint y: 246, endPoint x: 443, endPoint y: 248, distance: 5.7
click at [443, 248] on textarea at bounding box center [476, 221] width 390 height 215
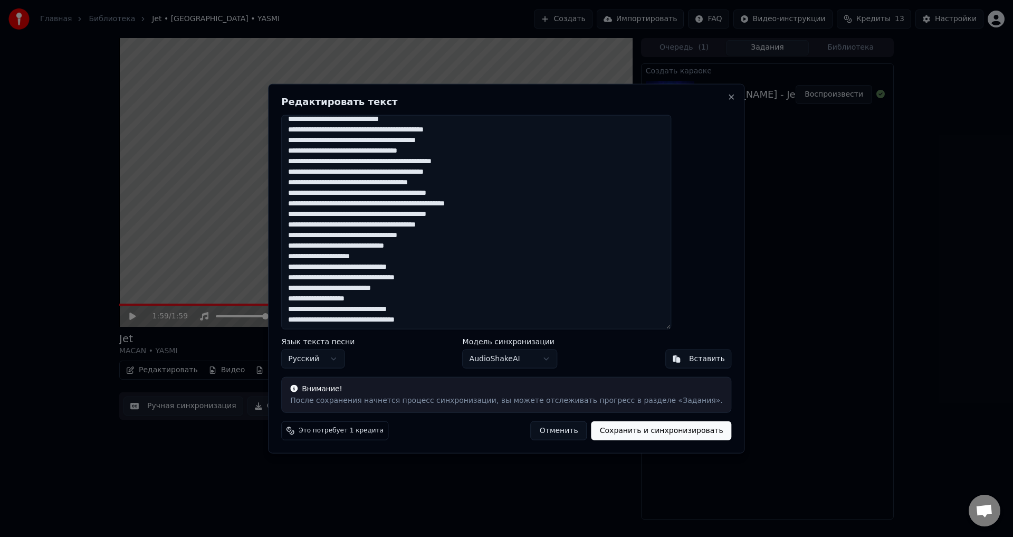
click at [448, 247] on textarea at bounding box center [476, 221] width 390 height 215
click at [391, 246] on textarea at bounding box center [476, 221] width 390 height 215
click at [360, 248] on textarea at bounding box center [476, 221] width 390 height 215
click at [429, 248] on textarea at bounding box center [476, 221] width 390 height 215
drag, startPoint x: 494, startPoint y: 225, endPoint x: 475, endPoint y: 227, distance: 18.5
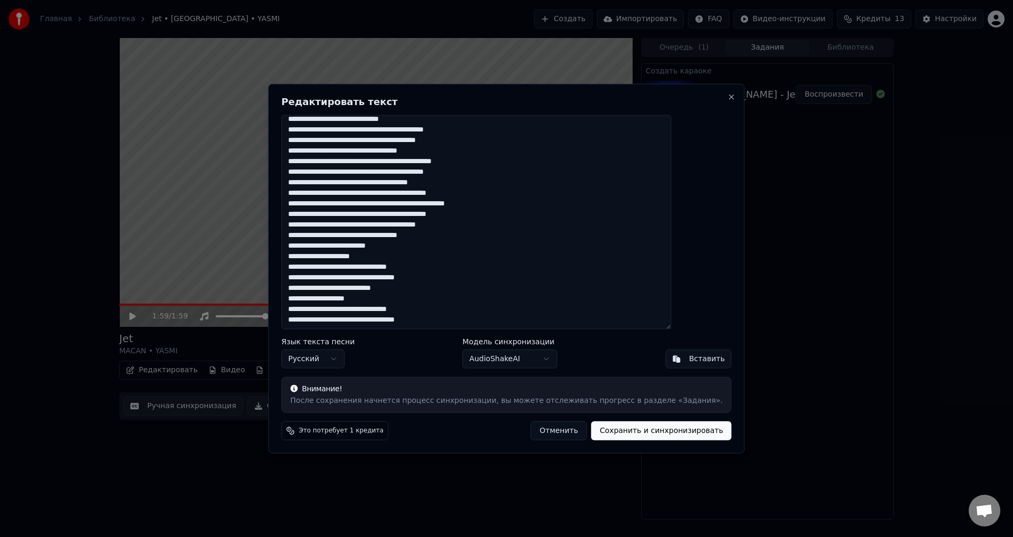
click at [475, 227] on textarea at bounding box center [476, 221] width 390 height 215
drag, startPoint x: 506, startPoint y: 215, endPoint x: 496, endPoint y: 216, distance: 9.6
click at [496, 216] on textarea at bounding box center [476, 221] width 390 height 215
drag, startPoint x: 535, startPoint y: 205, endPoint x: 511, endPoint y: 207, distance: 24.9
click at [511, 207] on textarea at bounding box center [476, 221] width 390 height 215
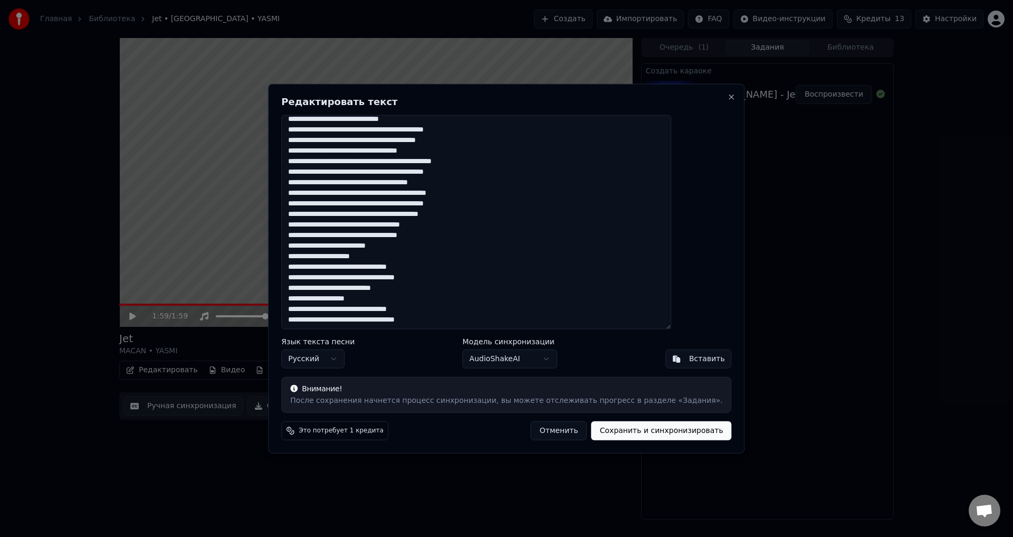
drag, startPoint x: 512, startPoint y: 194, endPoint x: 503, endPoint y: 196, distance: 9.3
click at [503, 196] on textarea at bounding box center [476, 221] width 390 height 215
drag, startPoint x: 485, startPoint y: 183, endPoint x: 476, endPoint y: 186, distance: 9.9
click at [476, 186] on textarea at bounding box center [476, 221] width 390 height 215
drag, startPoint x: 499, startPoint y: 173, endPoint x: 478, endPoint y: 175, distance: 21.3
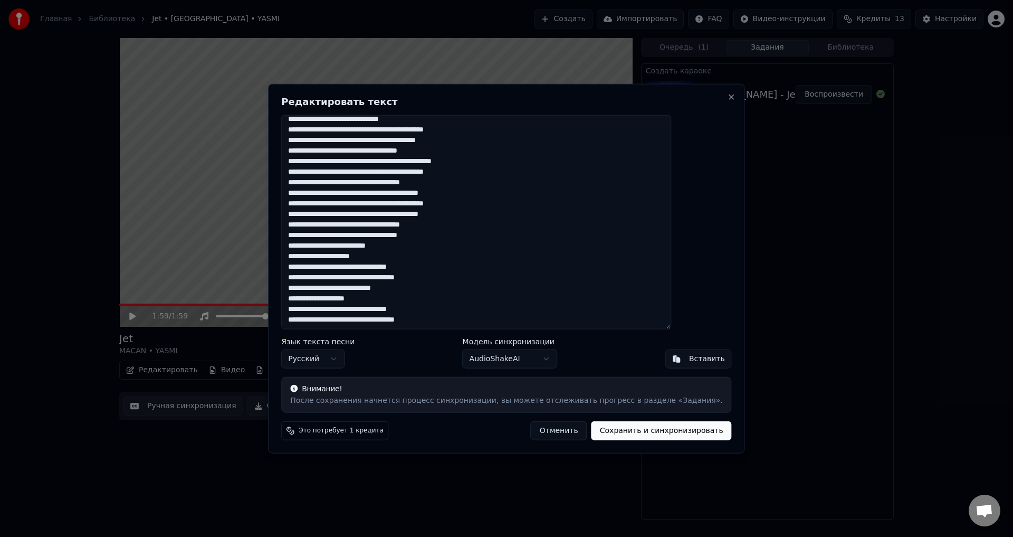
click at [478, 175] on textarea at bounding box center [476, 221] width 390 height 215
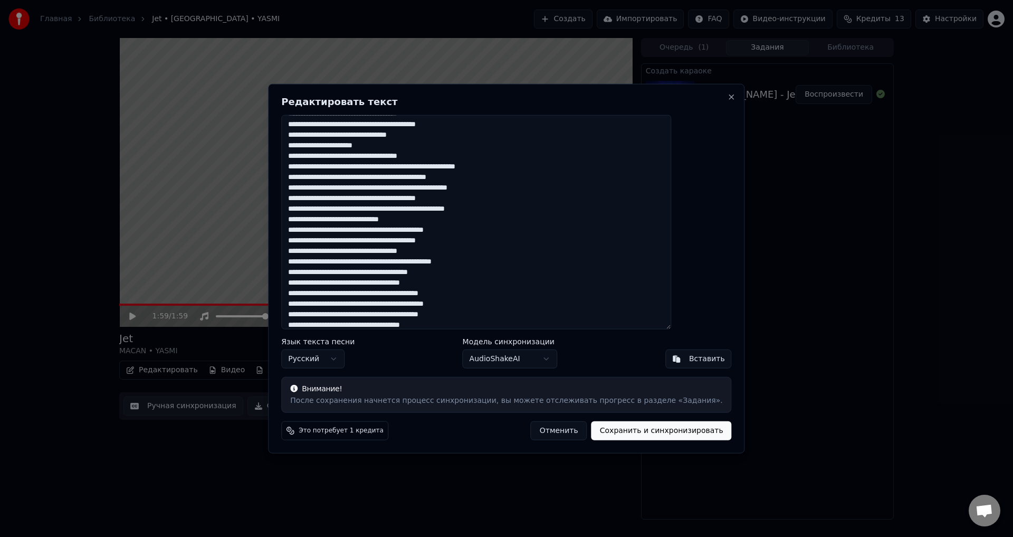
scroll to position [121, 0]
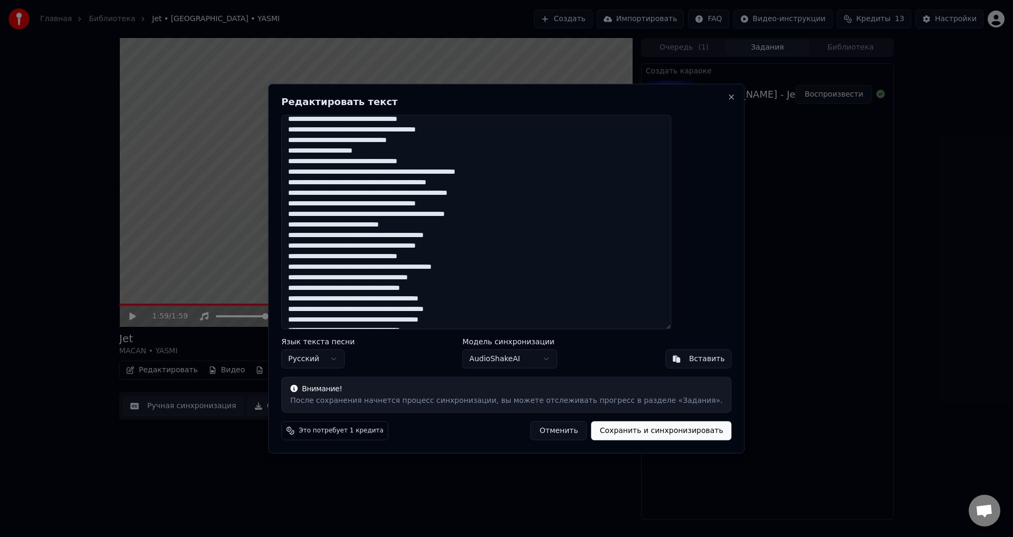
drag, startPoint x: 508, startPoint y: 266, endPoint x: 487, endPoint y: 267, distance: 20.6
click at [487, 267] on textarea at bounding box center [476, 221] width 390 height 215
drag, startPoint x: 487, startPoint y: 245, endPoint x: 477, endPoint y: 248, distance: 10.4
click at [477, 248] on textarea at bounding box center [476, 221] width 390 height 215
drag, startPoint x: 503, startPoint y: 234, endPoint x: 482, endPoint y: 239, distance: 21.2
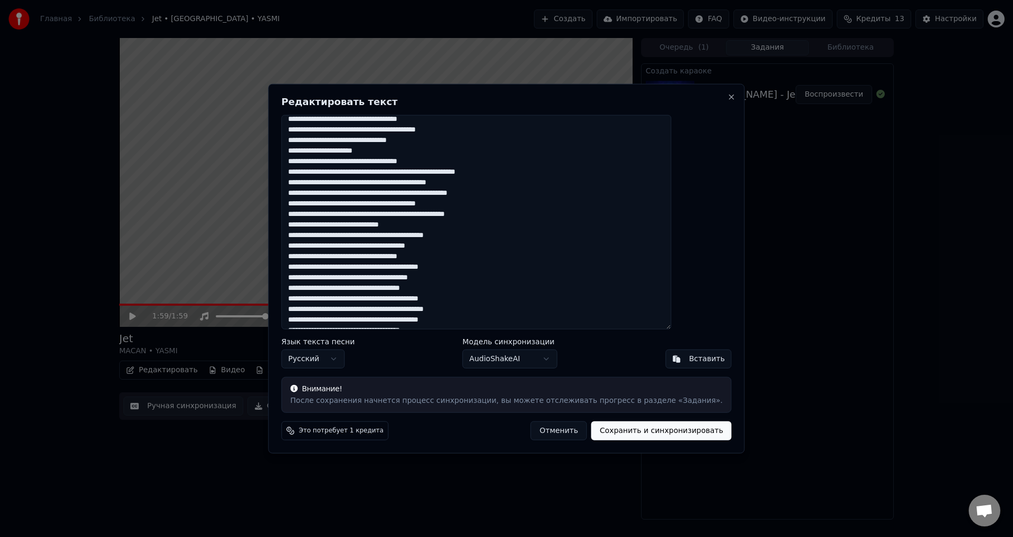
click at [482, 239] on textarea at bounding box center [476, 221] width 390 height 215
drag, startPoint x: 519, startPoint y: 214, endPoint x: 504, endPoint y: 216, distance: 14.9
click at [504, 216] on textarea at bounding box center [476, 221] width 390 height 215
drag, startPoint x: 533, startPoint y: 193, endPoint x: 523, endPoint y: 194, distance: 10.1
click at [523, 194] on textarea at bounding box center [476, 221] width 390 height 215
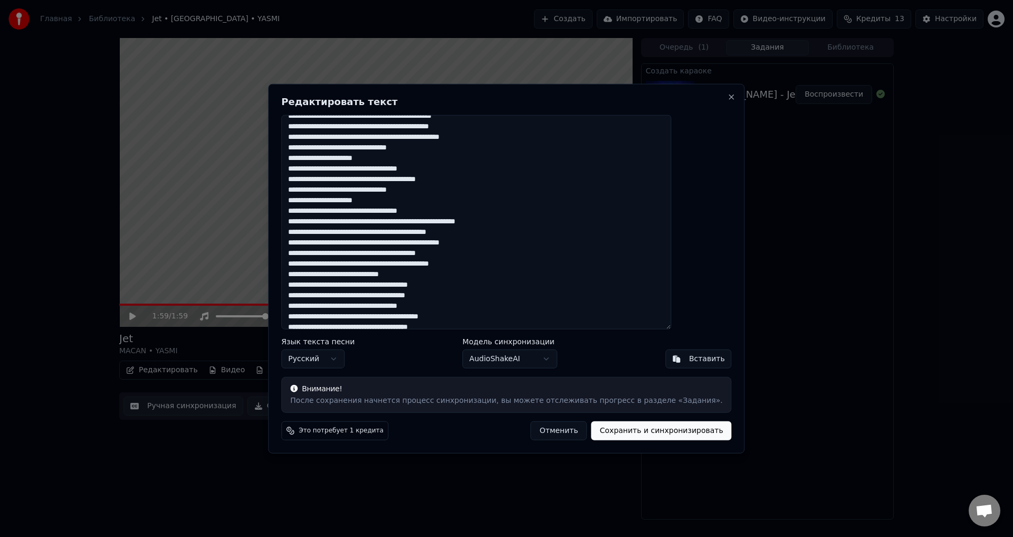
scroll to position [69, 0]
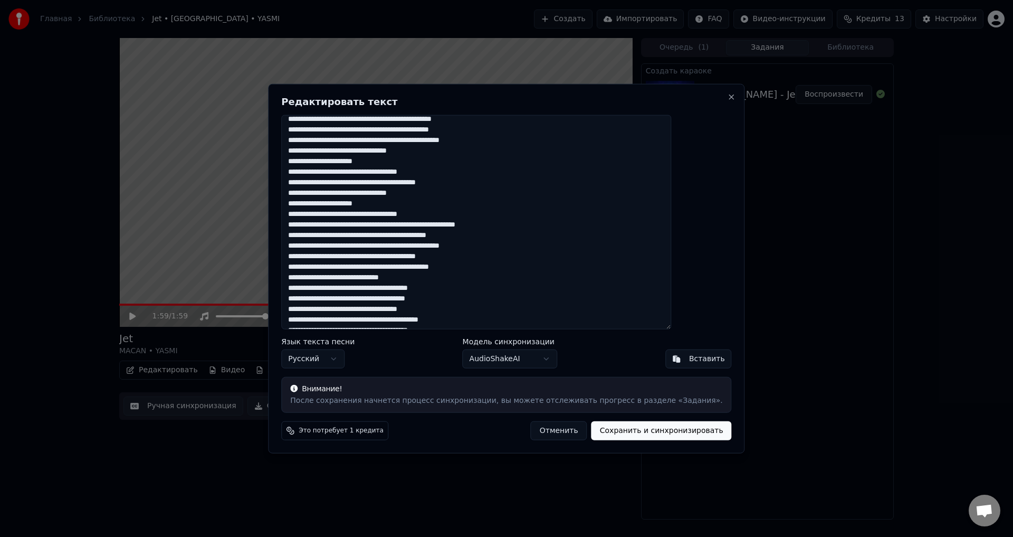
drag, startPoint x: 517, startPoint y: 232, endPoint x: 486, endPoint y: 236, distance: 30.9
click at [486, 237] on textarea at bounding box center [476, 221] width 390 height 215
drag, startPoint x: 535, startPoint y: 226, endPoint x: 462, endPoint y: 228, distance: 73.9
click at [462, 228] on textarea at bounding box center [476, 221] width 390 height 215
drag, startPoint x: 474, startPoint y: 216, endPoint x: 459, endPoint y: 218, distance: 14.9
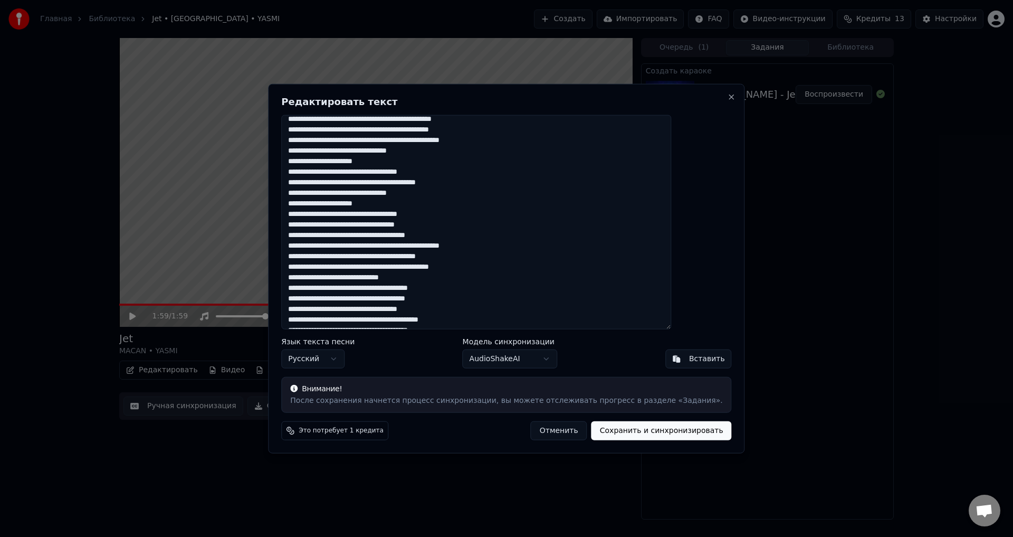
click at [459, 218] on textarea at bounding box center [476, 221] width 390 height 215
drag, startPoint x: 403, startPoint y: 203, endPoint x: 394, endPoint y: 205, distance: 9.1
click at [394, 205] on textarea at bounding box center [476, 221] width 390 height 215
drag, startPoint x: 391, startPoint y: 194, endPoint x: 381, endPoint y: 195, distance: 10.0
click at [381, 195] on textarea at bounding box center [476, 221] width 390 height 215
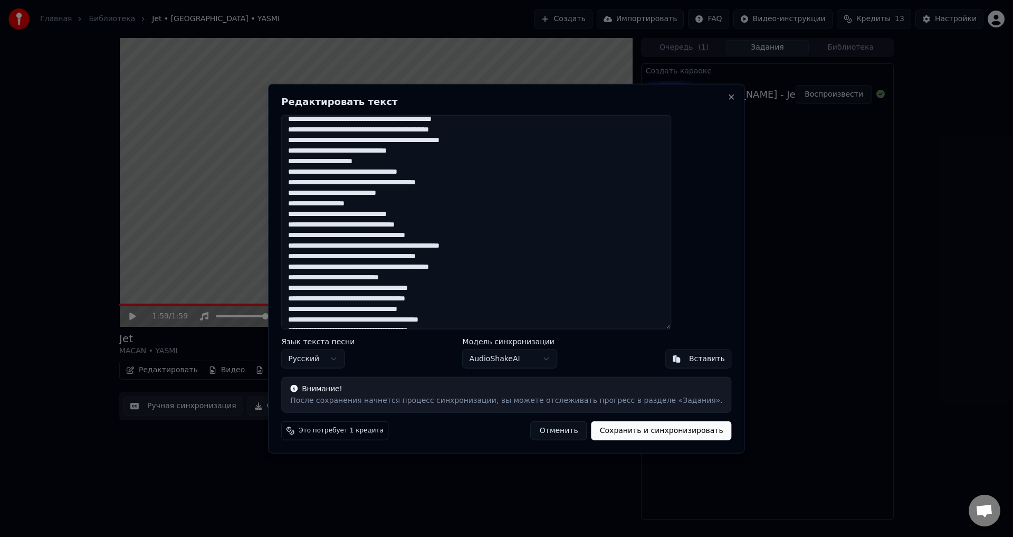
click at [360, 194] on textarea at bounding box center [476, 221] width 390 height 215
drag, startPoint x: 488, startPoint y: 182, endPoint x: 462, endPoint y: 185, distance: 26.6
click at [462, 185] on textarea at bounding box center [476, 221] width 390 height 215
drag, startPoint x: 475, startPoint y: 176, endPoint x: 459, endPoint y: 175, distance: 16.4
click at [459, 175] on textarea at bounding box center [476, 221] width 390 height 215
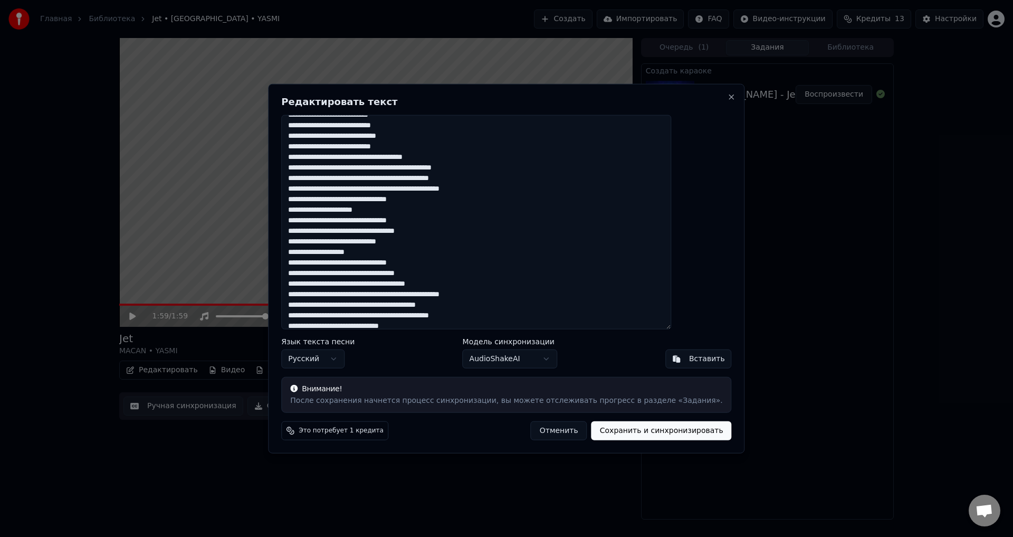
scroll to position [16, 0]
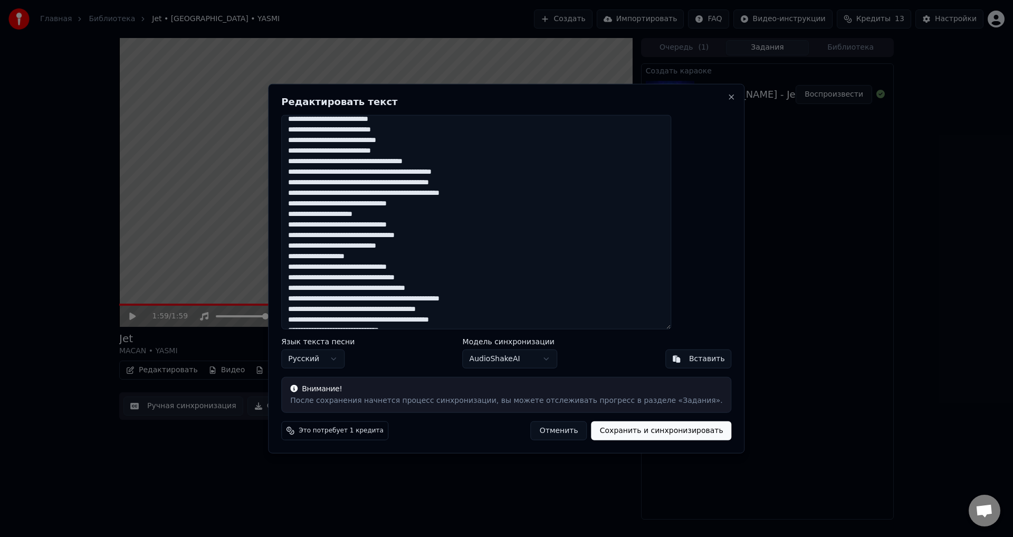
drag, startPoint x: 398, startPoint y: 215, endPoint x: 392, endPoint y: 214, distance: 5.3
click at [392, 214] on textarea at bounding box center [476, 221] width 390 height 215
drag, startPoint x: 440, startPoint y: 246, endPoint x: 430, endPoint y: 246, distance: 10.6
click at [430, 246] on textarea at bounding box center [476, 221] width 390 height 215
drag, startPoint x: 447, startPoint y: 205, endPoint x: 441, endPoint y: 206, distance: 6.0
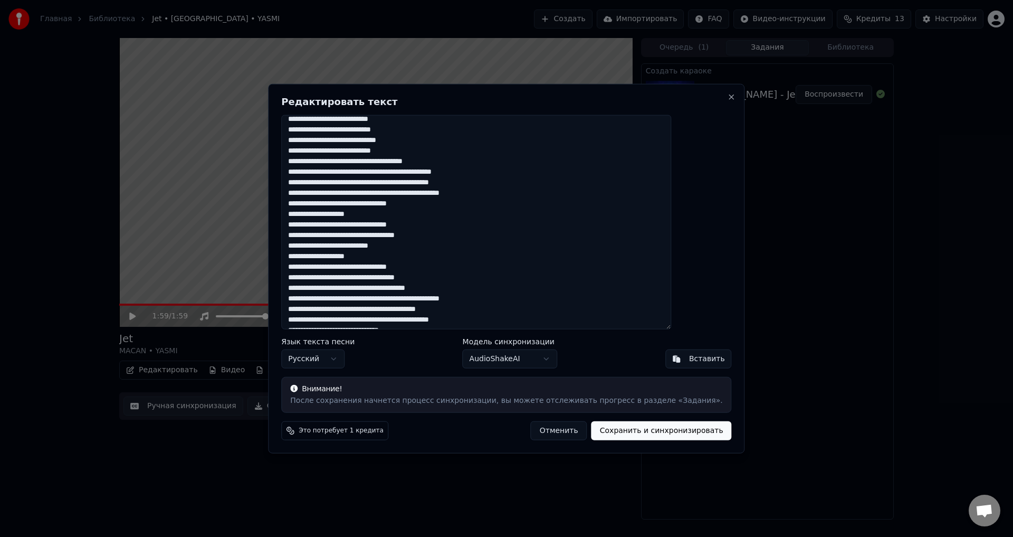
click at [441, 206] on textarea at bounding box center [476, 221] width 390 height 215
drag, startPoint x: 391, startPoint y: 204, endPoint x: 382, endPoint y: 205, distance: 9.1
click at [382, 205] on textarea at bounding box center [476, 221] width 390 height 215
click at [360, 206] on textarea at bounding box center [476, 221] width 390 height 215
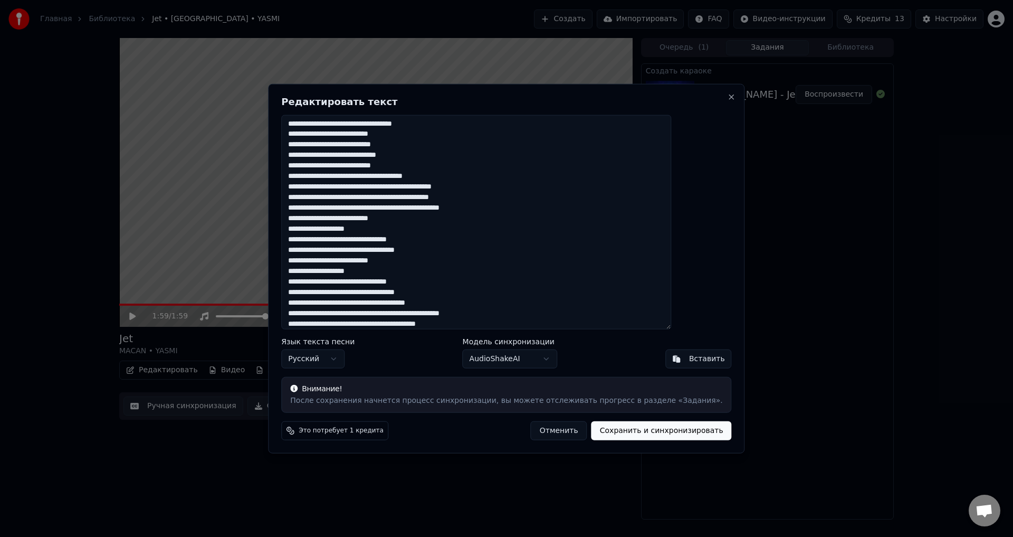
scroll to position [0, 0]
drag, startPoint x: 413, startPoint y: 199, endPoint x: 404, endPoint y: 200, distance: 9.1
click at [404, 200] on textarea at bounding box center [476, 221] width 390 height 215
drag, startPoint x: 426, startPoint y: 135, endPoint x: 413, endPoint y: 138, distance: 14.2
click at [413, 138] on textarea at bounding box center [476, 221] width 390 height 215
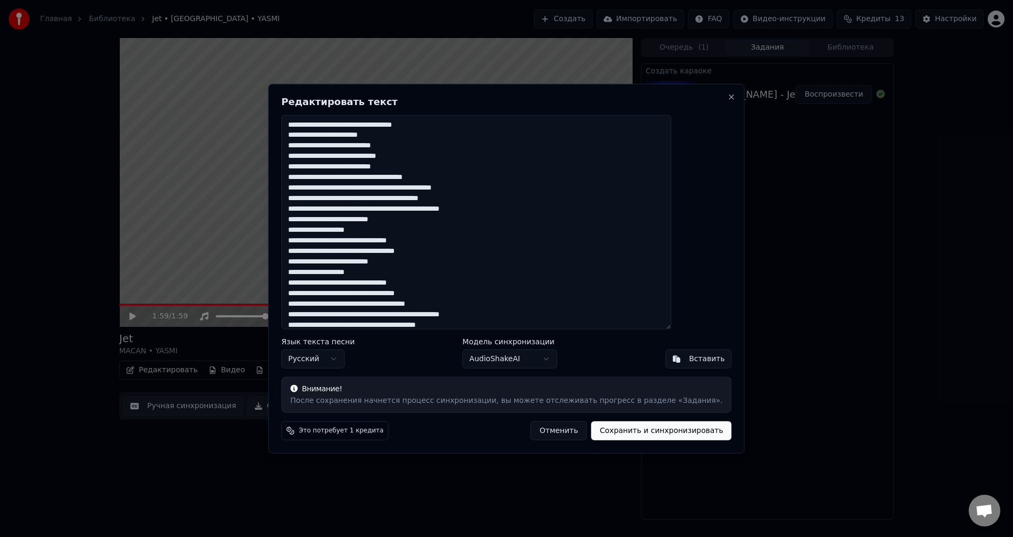
drag, startPoint x: 506, startPoint y: 190, endPoint x: 496, endPoint y: 191, distance: 9.6
click at [496, 191] on textarea at bounding box center [476, 221] width 390 height 215
click at [329, 213] on textarea at bounding box center [476, 221] width 390 height 215
click at [342, 210] on textarea at bounding box center [476, 221] width 390 height 215
click at [352, 211] on textarea at bounding box center [476, 221] width 390 height 215
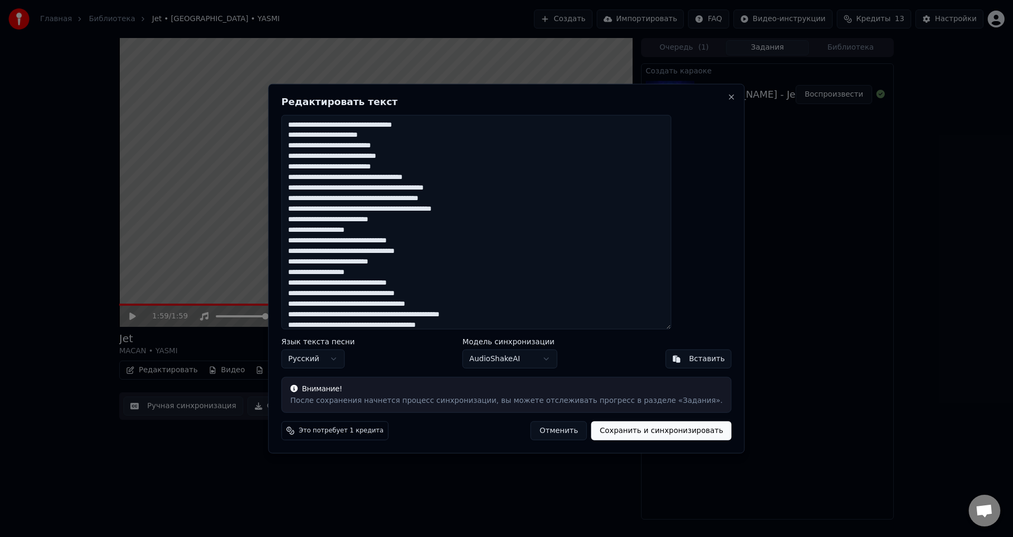
drag, startPoint x: 510, startPoint y: 212, endPoint x: 487, endPoint y: 213, distance: 22.7
click at [487, 213] on textarea at bounding box center [476, 221] width 390 height 215
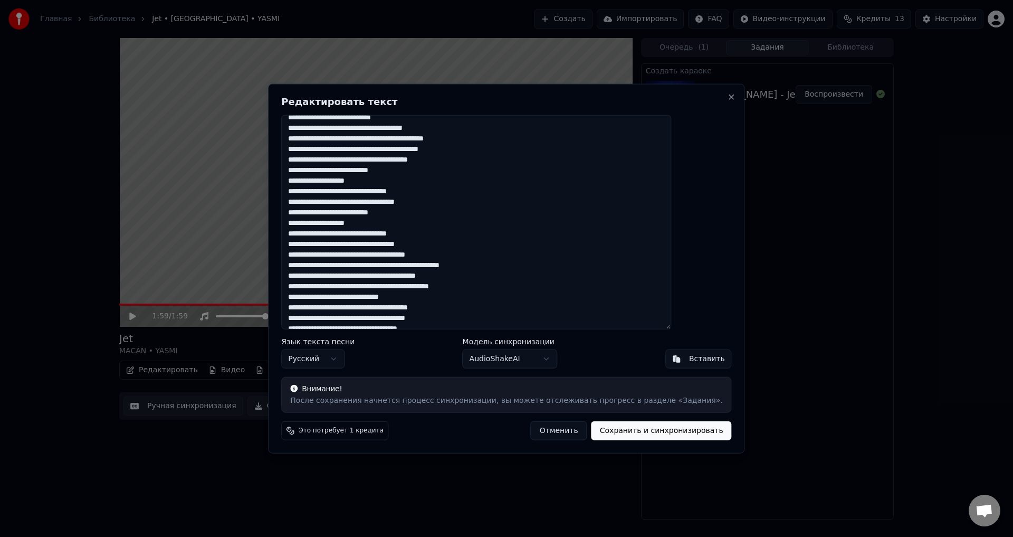
scroll to position [53, 0]
drag, startPoint x: 464, startPoint y: 254, endPoint x: 474, endPoint y: 260, distance: 10.9
click at [464, 254] on textarea at bounding box center [476, 221] width 390 height 215
click at [537, 360] on body "Главная Библиотека Jet • [GEOGRAPHIC_DATA] • YASMI Создать Импортировать FAQ Ви…" at bounding box center [506, 268] width 1013 height 537
click at [541, 358] on body "Главная Библиотека Jet • [GEOGRAPHIC_DATA] • YASMI Создать Импортировать FAQ Ви…" at bounding box center [506, 268] width 1013 height 537
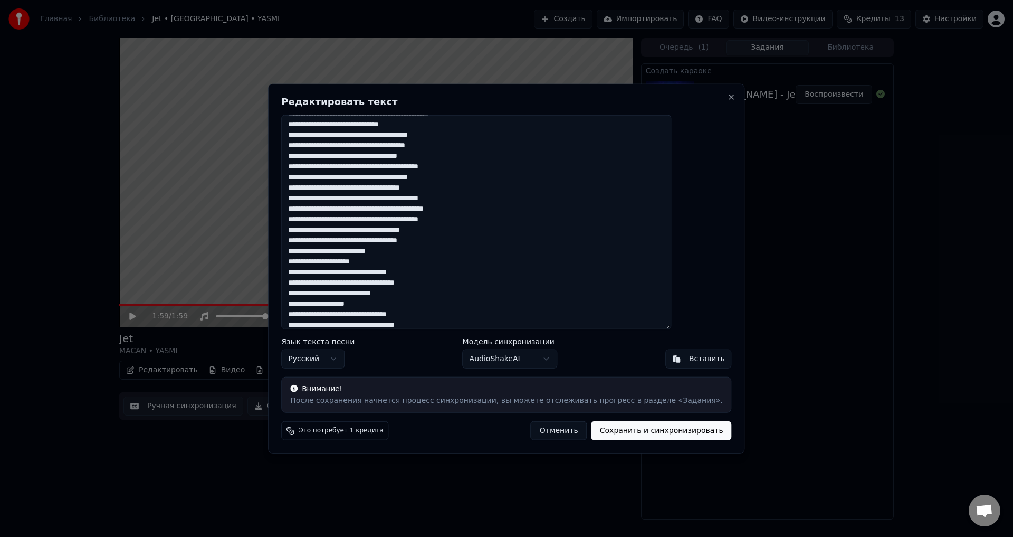
scroll to position [227, 0]
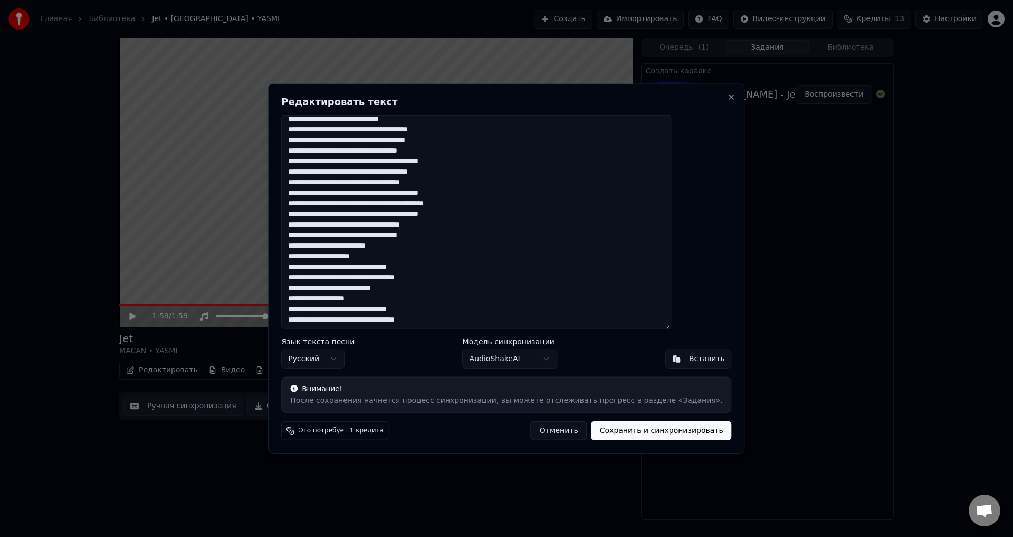
click at [372, 257] on textarea at bounding box center [476, 221] width 390 height 215
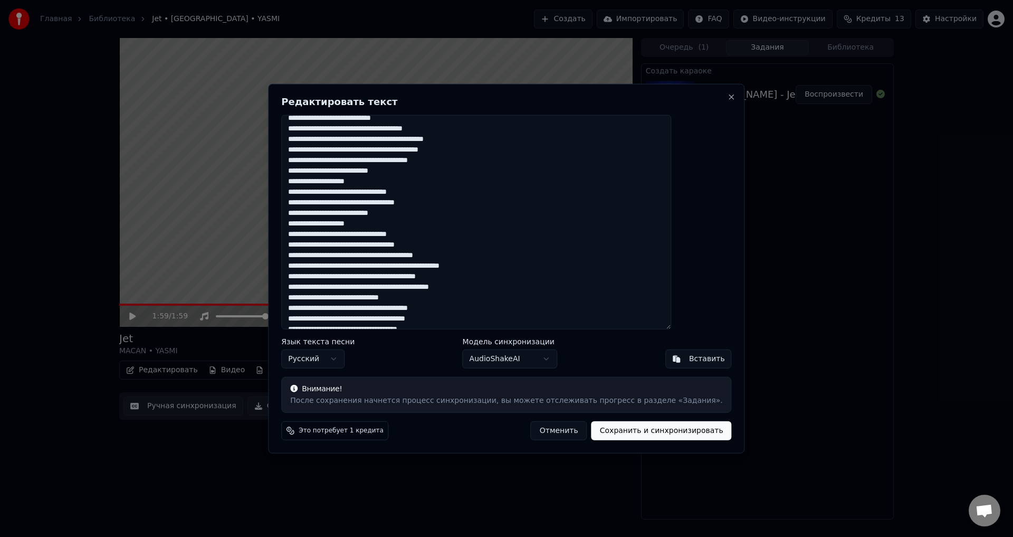
scroll to position [53, 0]
click at [333, 251] on textarea at bounding box center [476, 221] width 390 height 215
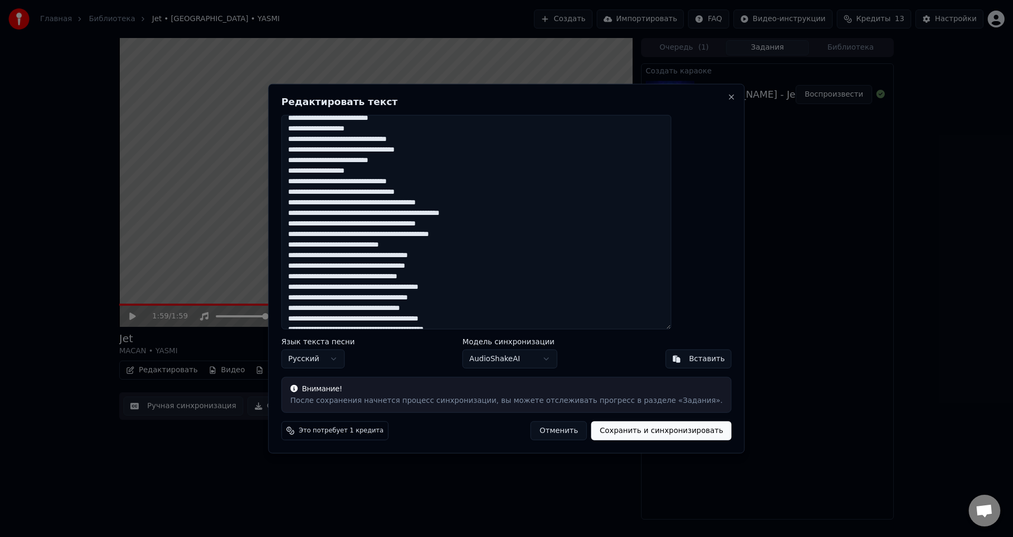
scroll to position [106, 0]
click at [398, 252] on textarea at bounding box center [476, 221] width 390 height 215
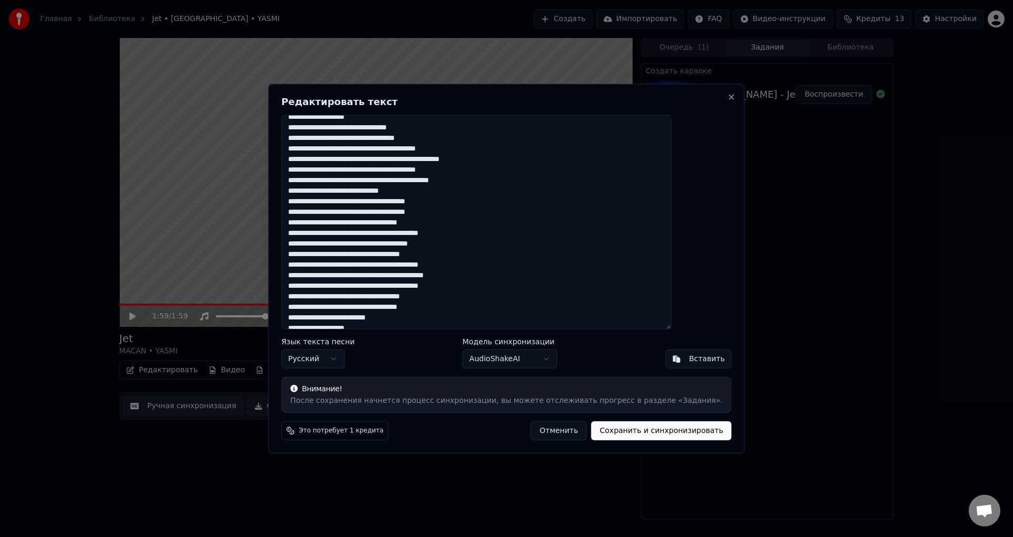
scroll to position [158, 0]
click at [386, 283] on textarea at bounding box center [476, 221] width 390 height 215
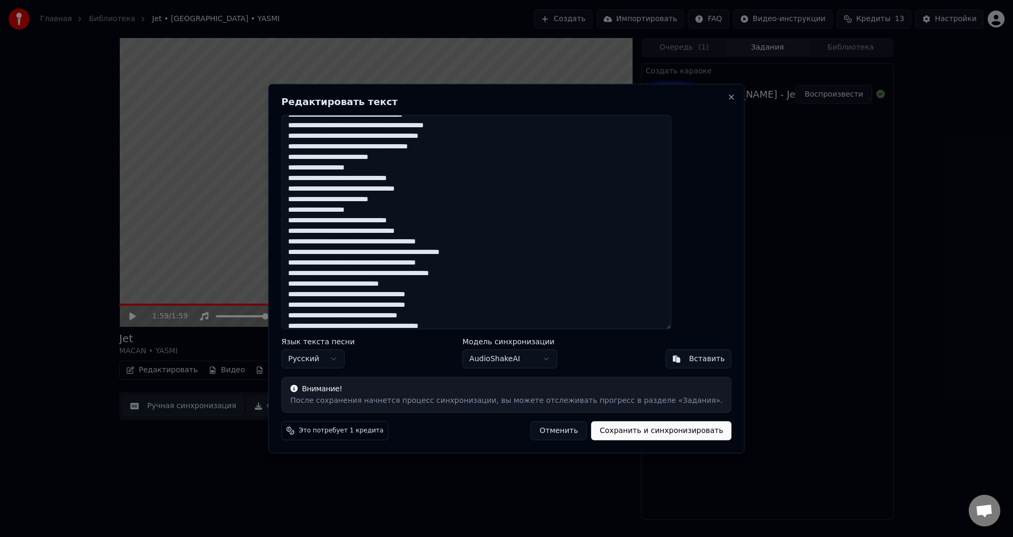
scroll to position [227, 0]
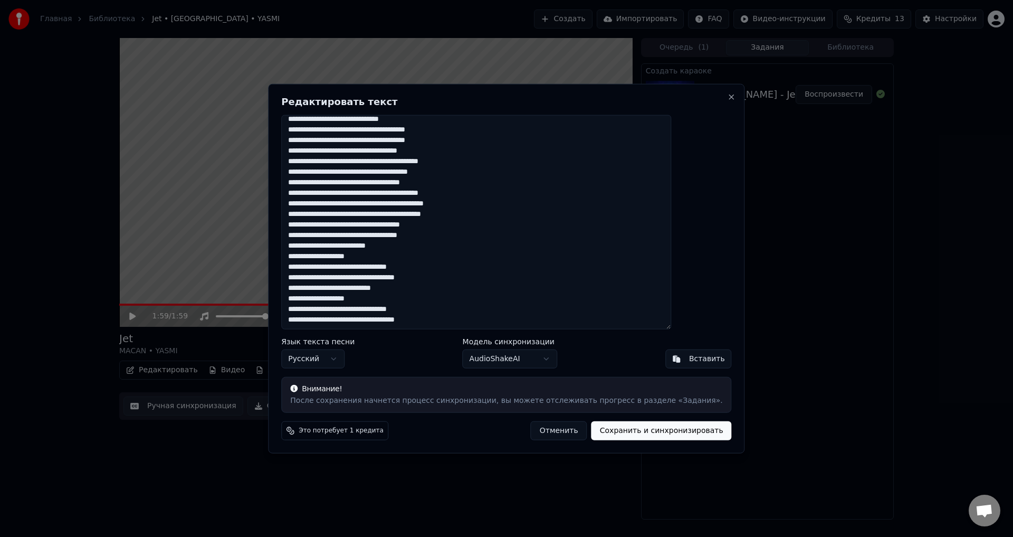
click at [606, 430] on button "Сохранить и синхронизировать" at bounding box center [661, 430] width 140 height 19
type textarea "**********"
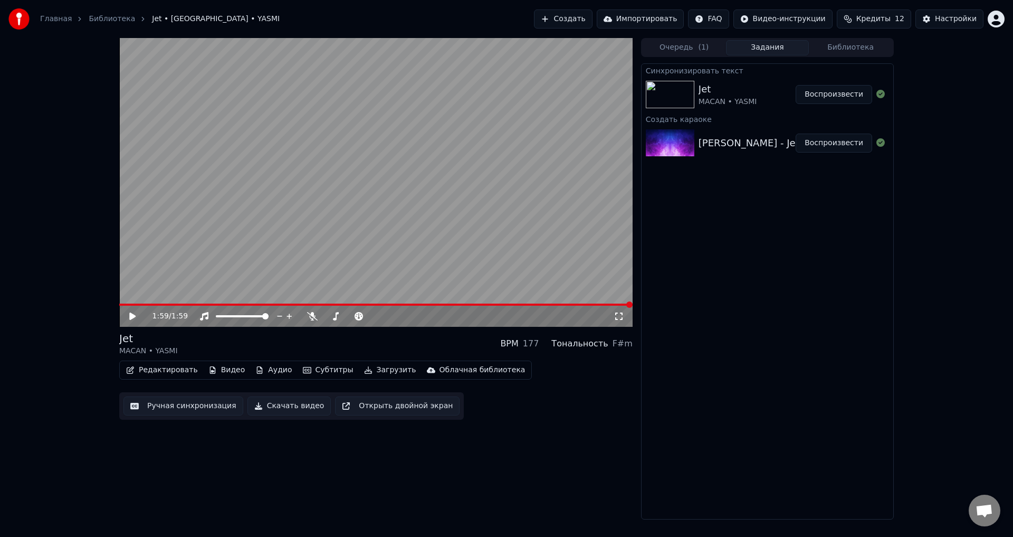
click at [284, 408] on button "Скачать видео" at bounding box center [289, 405] width 84 height 19
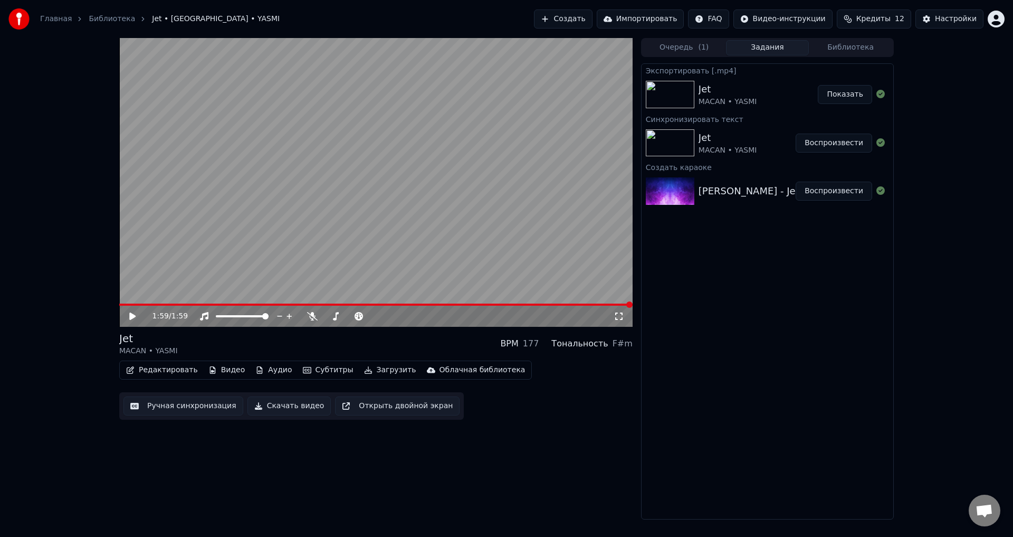
click at [835, 95] on button "Показать" at bounding box center [845, 94] width 54 height 19
click at [842, 98] on button "Показать" at bounding box center [845, 94] width 54 height 19
